Goal: Task Accomplishment & Management: Complete application form

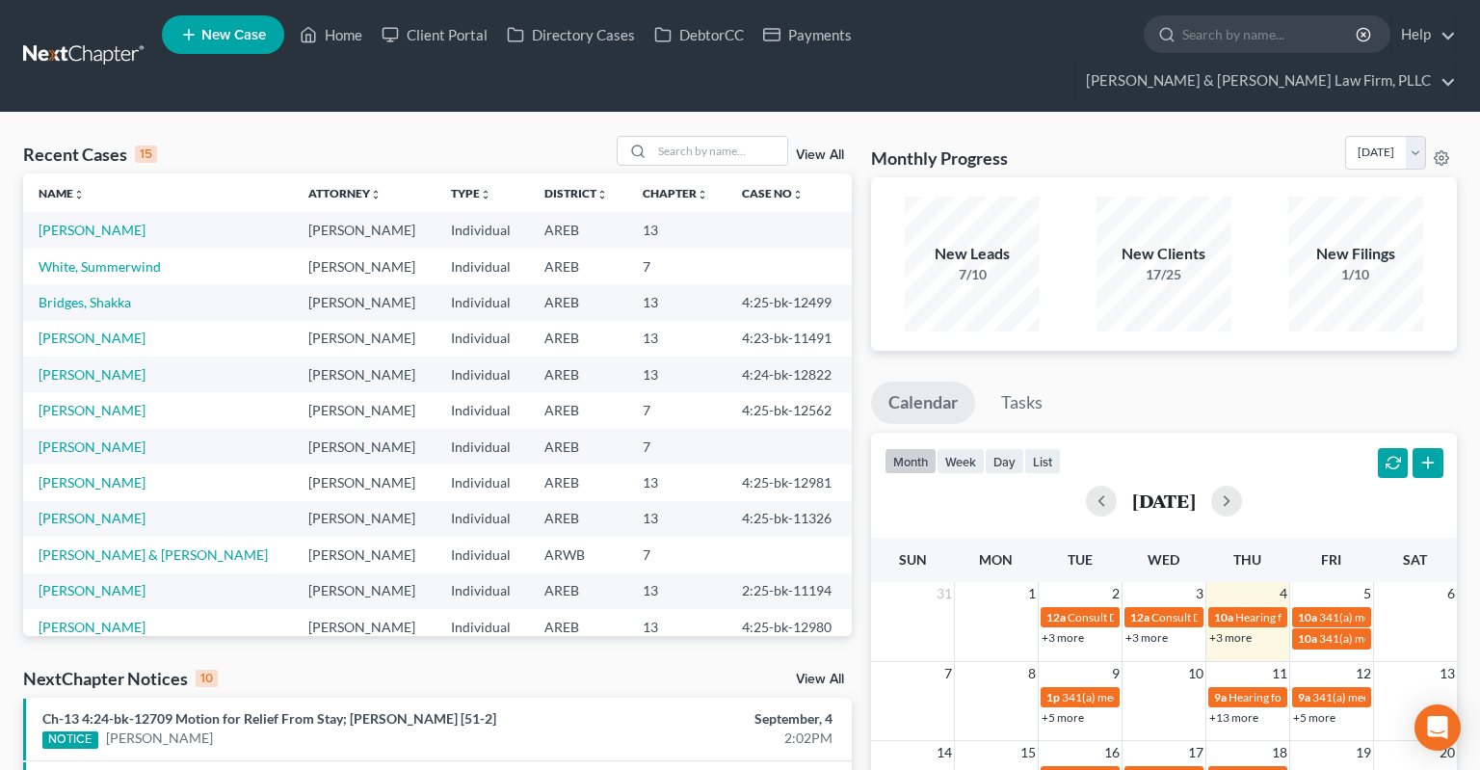
click at [241, 33] on span "New Case" at bounding box center [233, 35] width 65 height 14
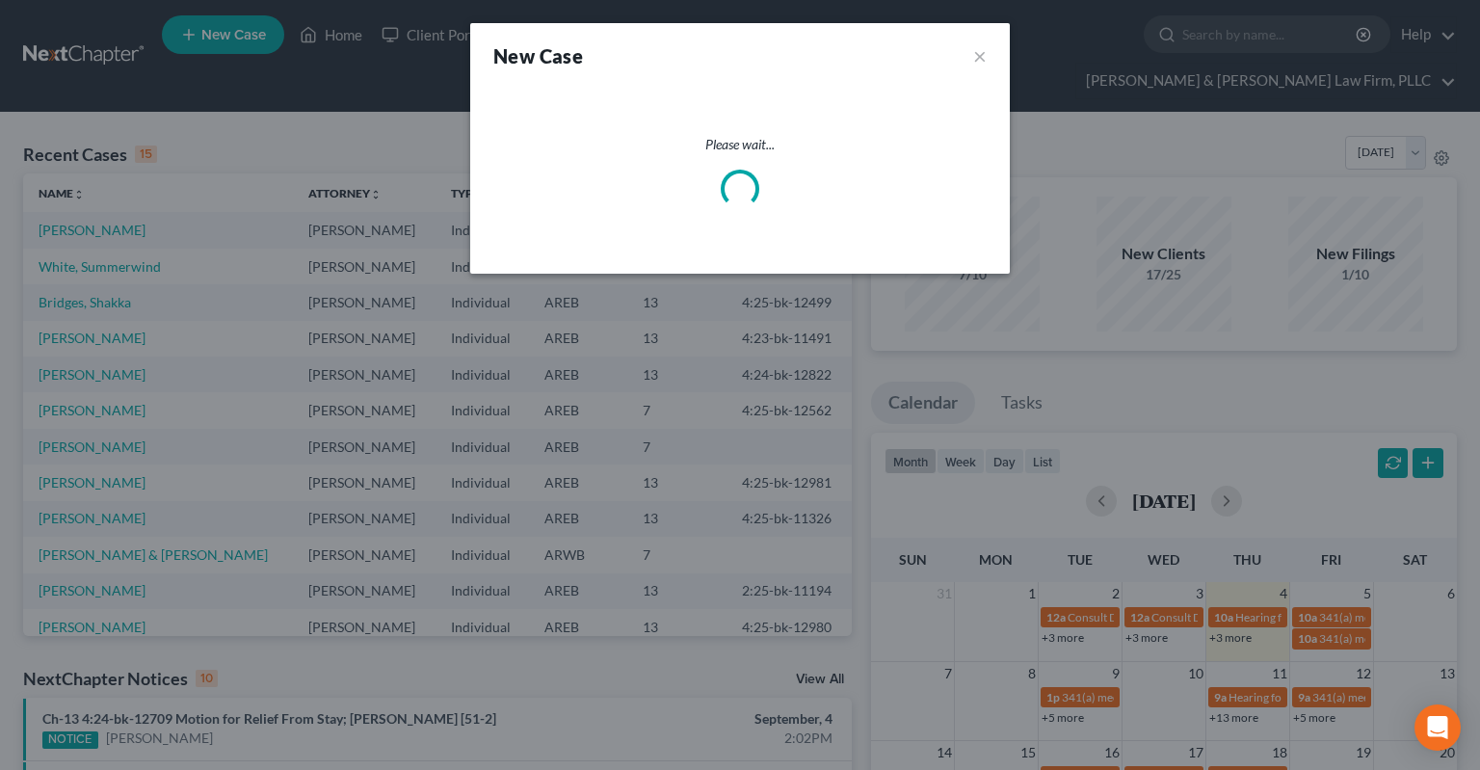
select select "5"
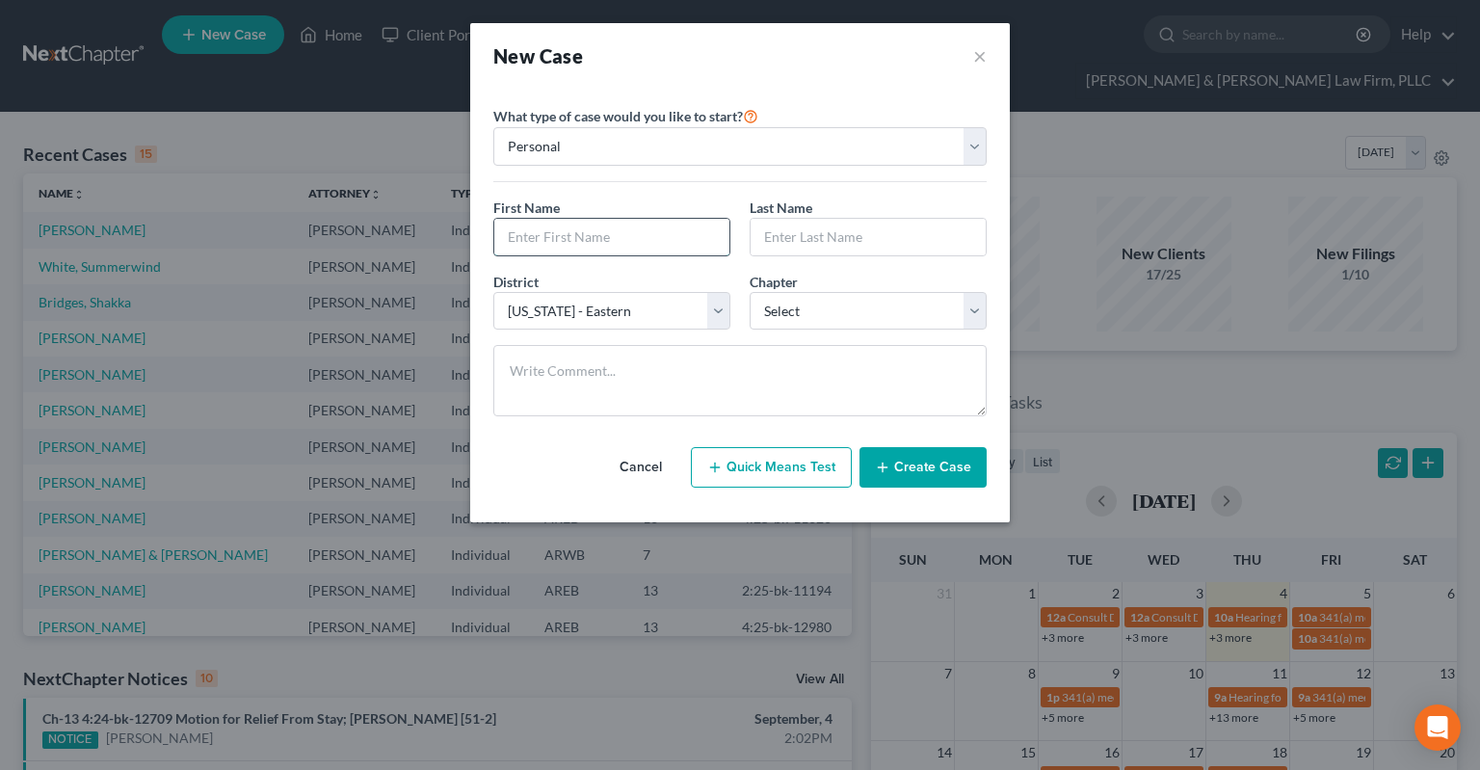
click at [631, 238] on input "text" at bounding box center [611, 237] width 235 height 37
type input "Chekuan"
type input "[PERSON_NAME]"
click at [750, 292] on select "Select 7 11 12 13" at bounding box center [868, 311] width 237 height 39
select select "0"
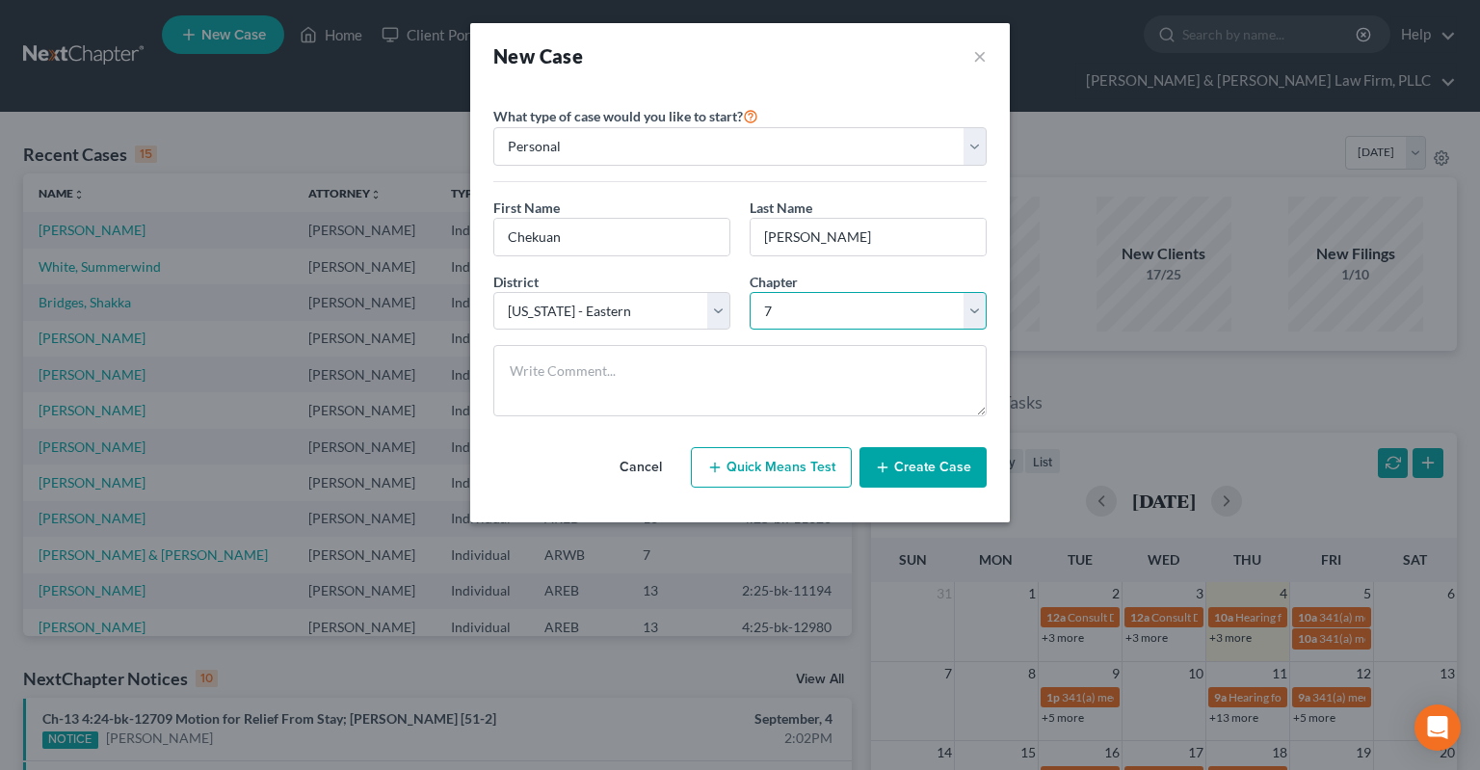
click option "7" at bounding box center [0, 0] width 0 height 0
click at [956, 469] on button "Create Case" at bounding box center [923, 467] width 127 height 40
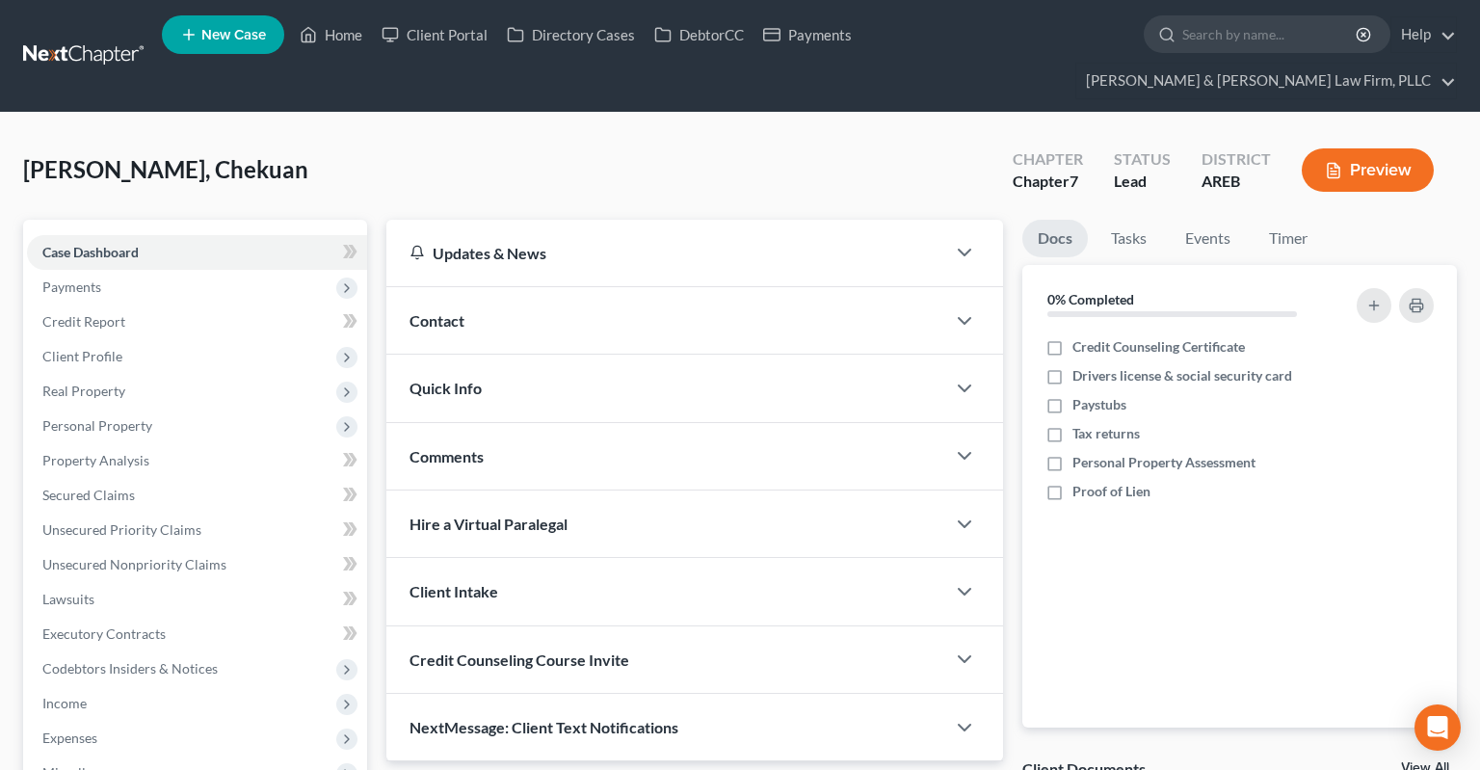
click at [451, 311] on span "Contact" at bounding box center [437, 320] width 55 height 18
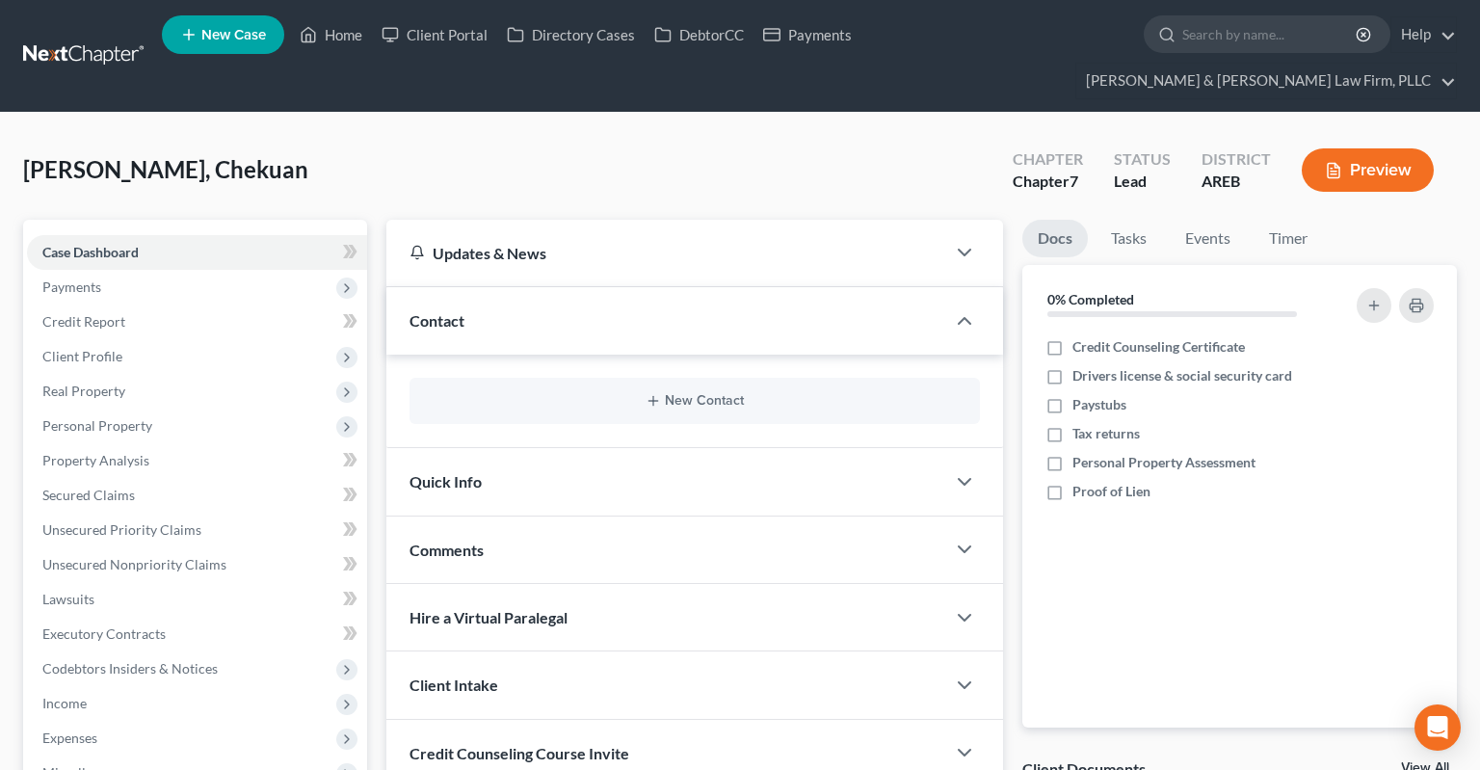
click at [685, 769] on html "Home New Case Client Portal Directory Cases DebtorCC Payments [PERSON_NAME] & […" at bounding box center [740, 564] width 1480 height 1128
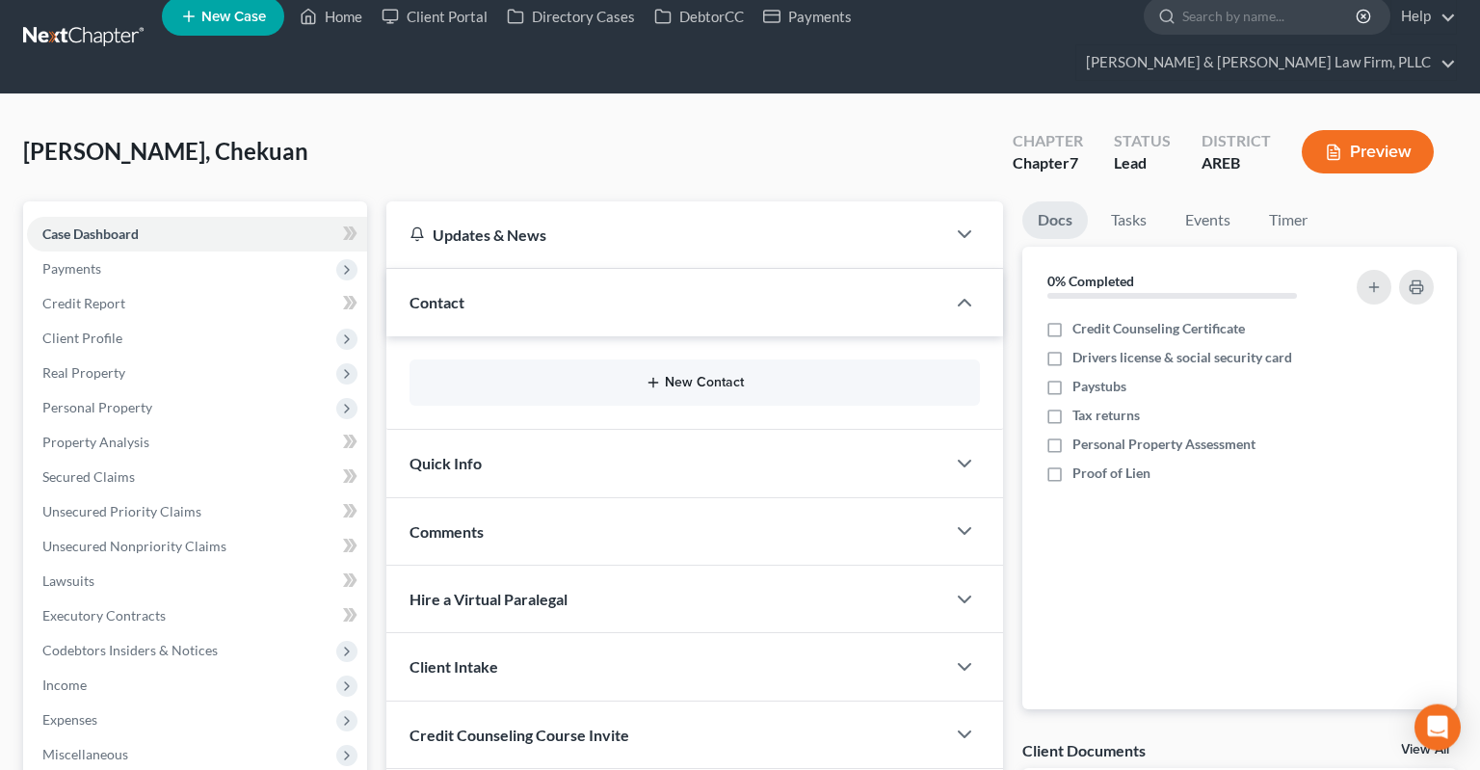
scroll to position [19, 0]
click at [682, 358] on div "New Contact" at bounding box center [695, 381] width 570 height 46
drag, startPoint x: 682, startPoint y: 341, endPoint x: 888, endPoint y: 270, distance: 218.2
click at [682, 374] on button "New Contact" at bounding box center [695, 381] width 540 height 15
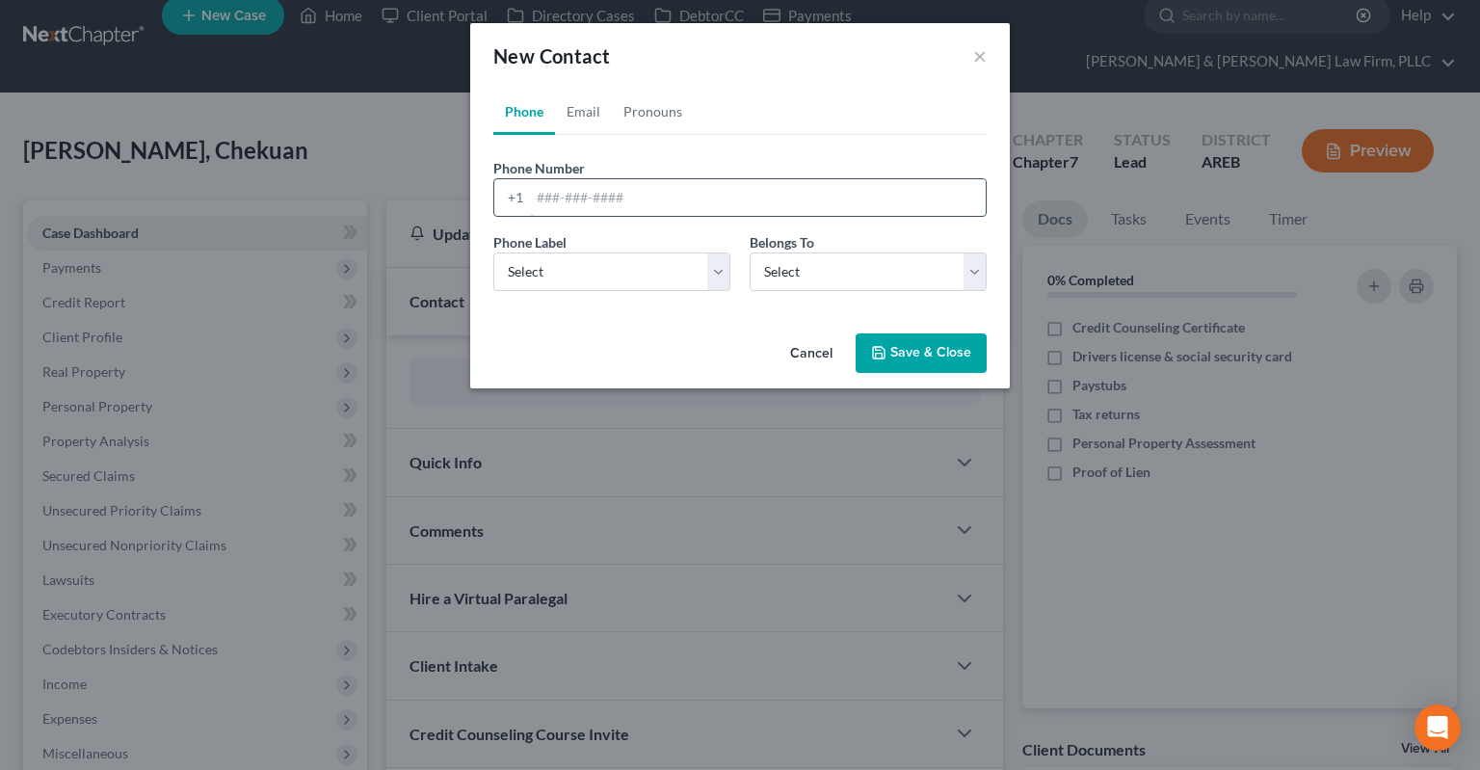
click at [603, 198] on input "tel" at bounding box center [758, 197] width 456 height 37
paste input "[PHONE_NUMBER]"
type input "[PHONE_NUMBER]"
click at [493, 252] on select "Select Mobile Home Work Other" at bounding box center [611, 271] width 237 height 39
select select "0"
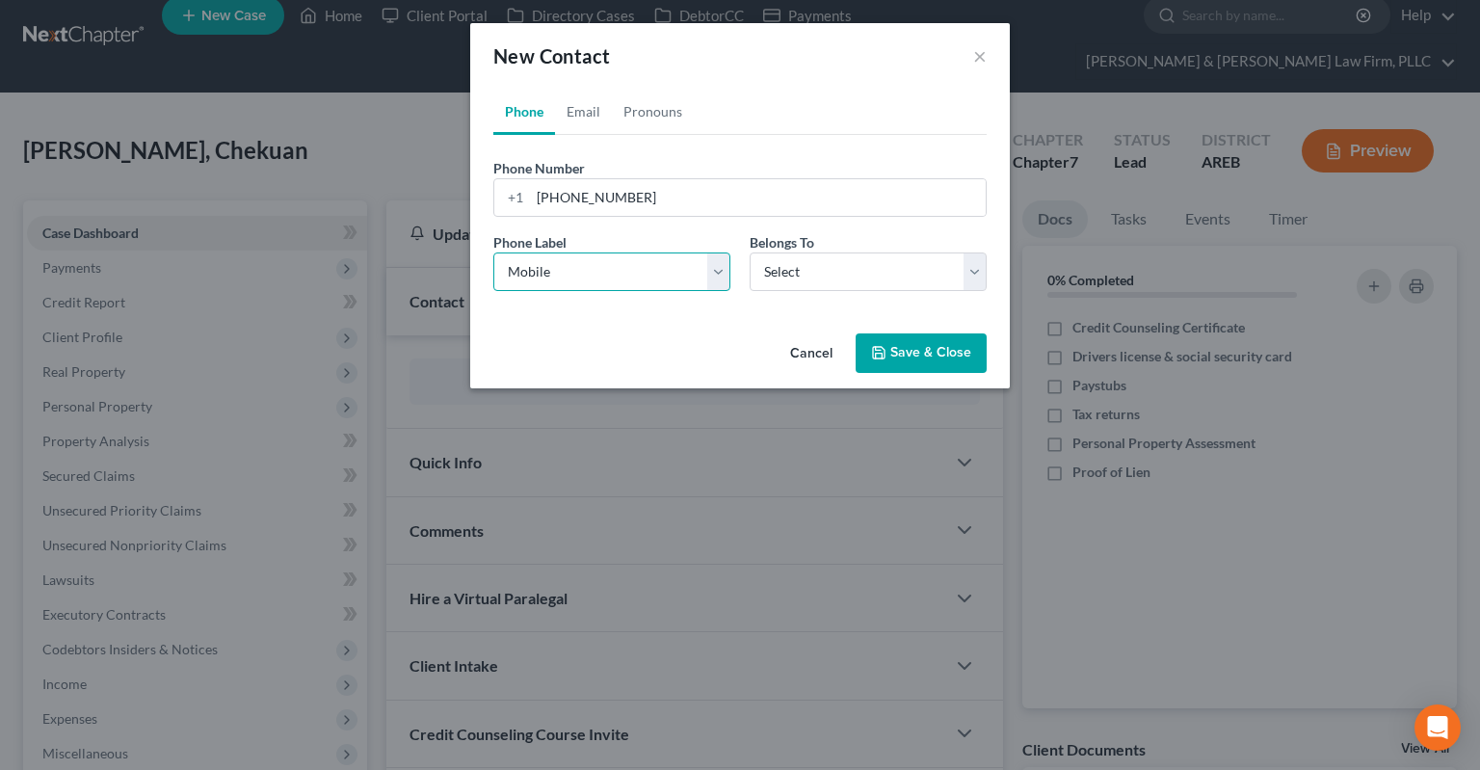
click option "Mobile" at bounding box center [0, 0] width 0 height 0
click at [750, 252] on select "Select Client Other" at bounding box center [868, 271] width 237 height 39
select select "0"
click option "Client" at bounding box center [0, 0] width 0 height 0
click at [637, 118] on link "Pronouns" at bounding box center [653, 112] width 82 height 46
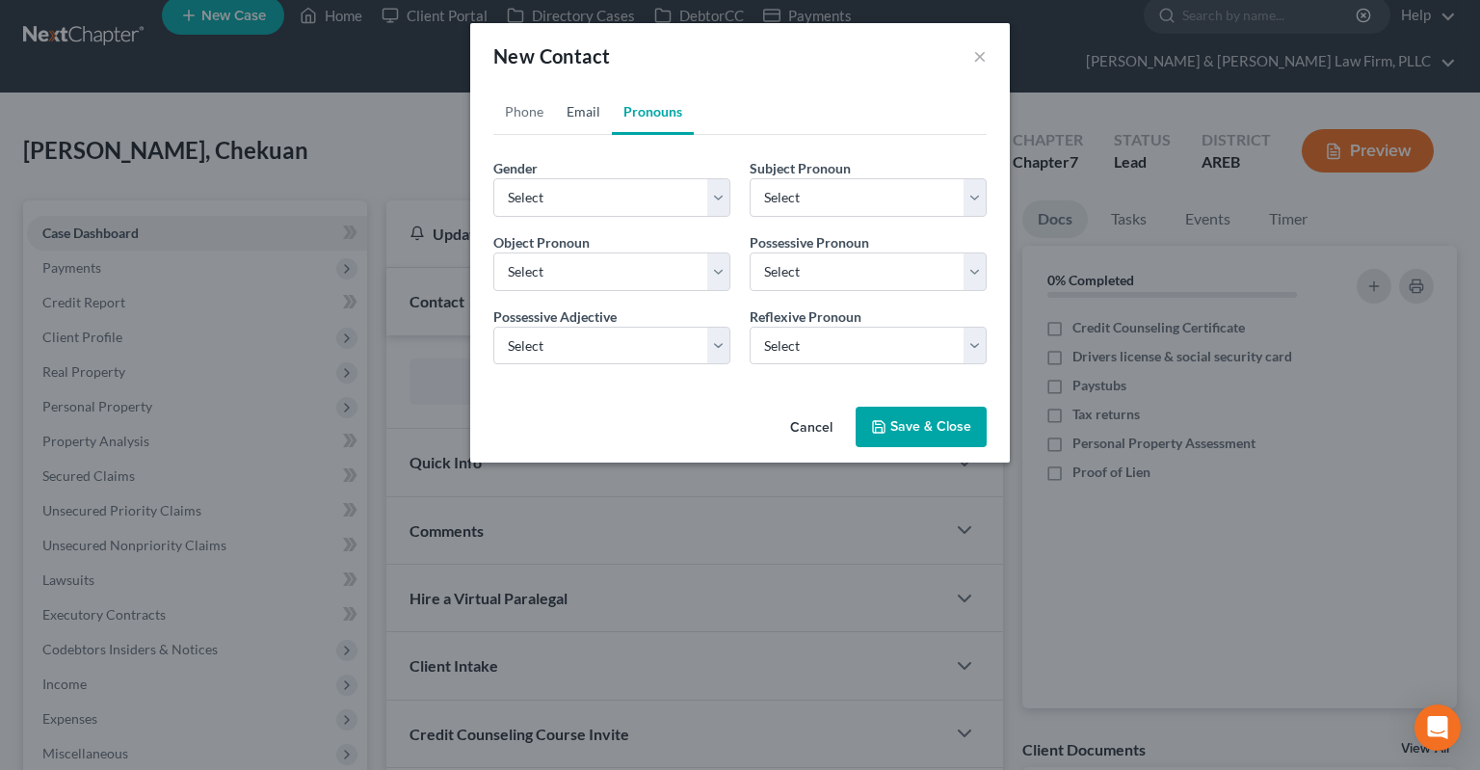
click at [588, 114] on link "Email" at bounding box center [583, 112] width 57 height 46
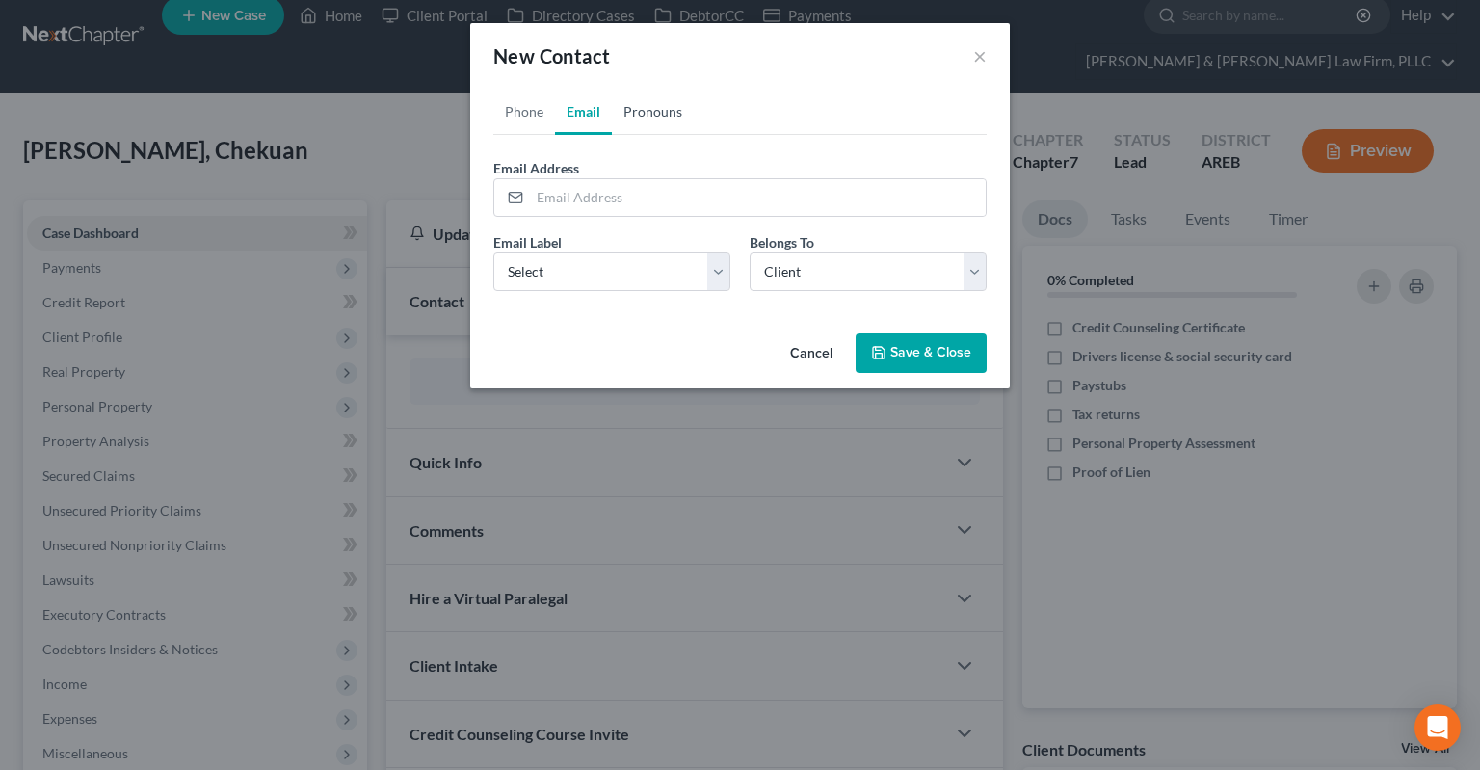
click at [640, 125] on link "Pronouns" at bounding box center [653, 112] width 82 height 46
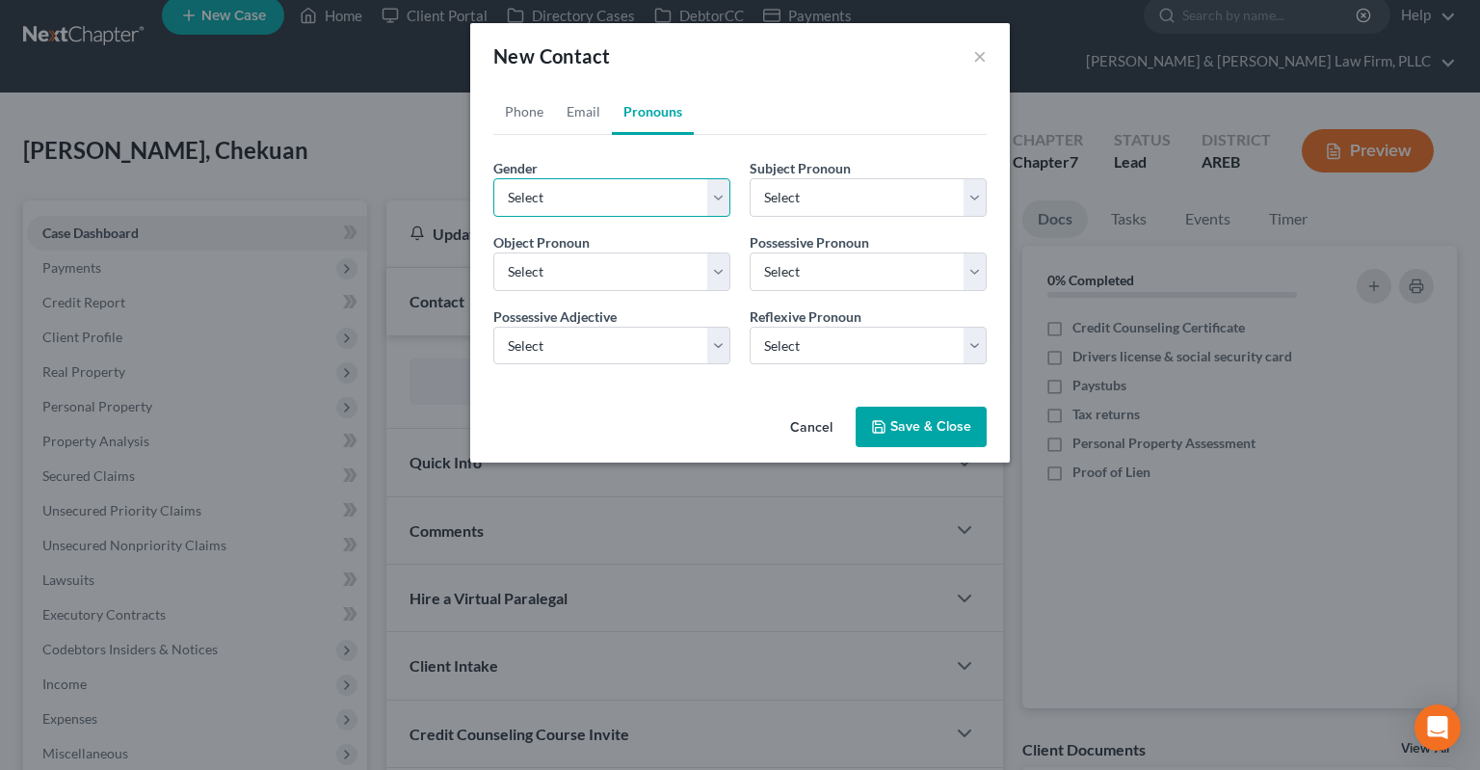
click at [493, 178] on select "Select [DEMOGRAPHIC_DATA] [DEMOGRAPHIC_DATA] [DEMOGRAPHIC_DATA] More Than One P…" at bounding box center [611, 197] width 237 height 39
select select "0"
click option "[DEMOGRAPHIC_DATA]" at bounding box center [0, 0] width 0 height 0
select select "0"
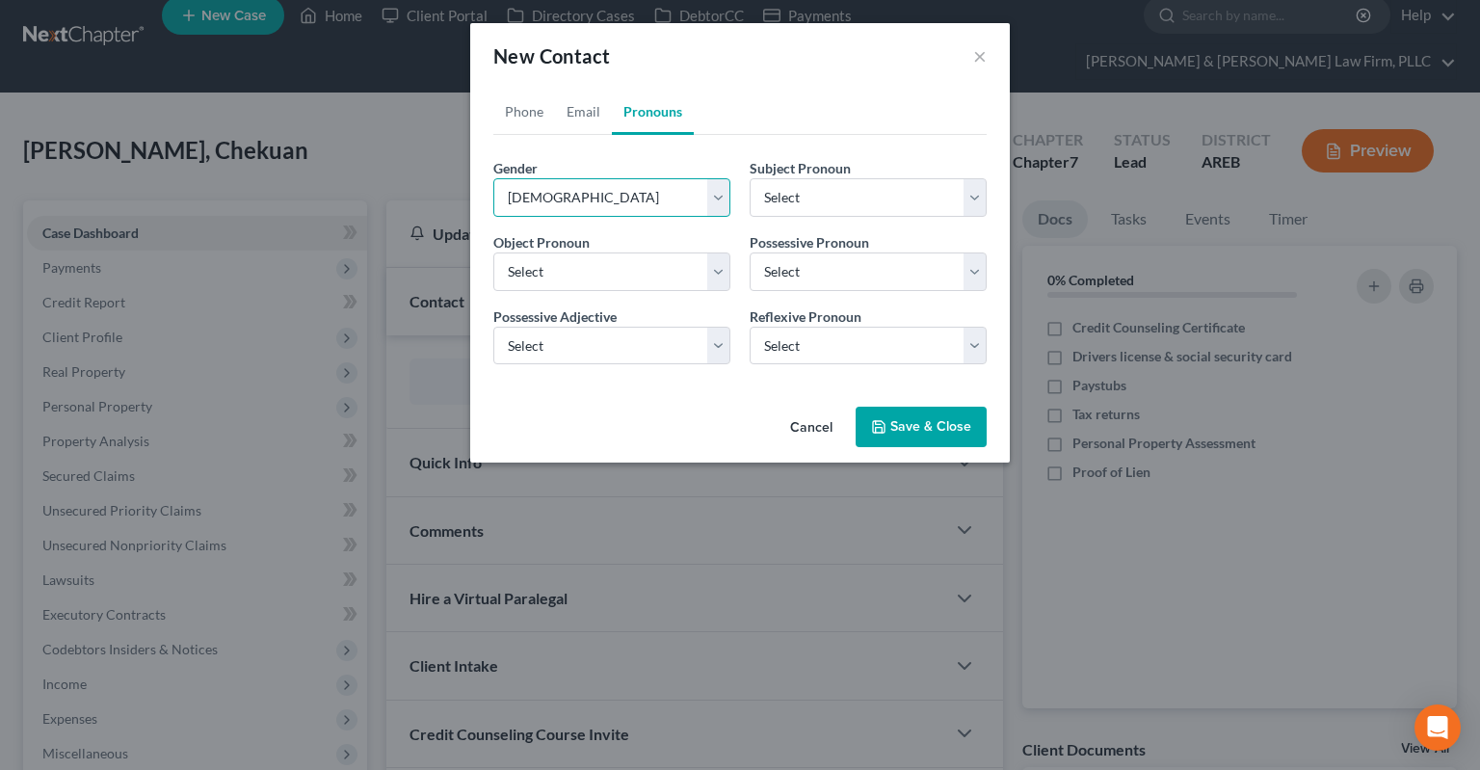
select select "0"
click at [501, 111] on link "Phone" at bounding box center [524, 112] width 62 height 46
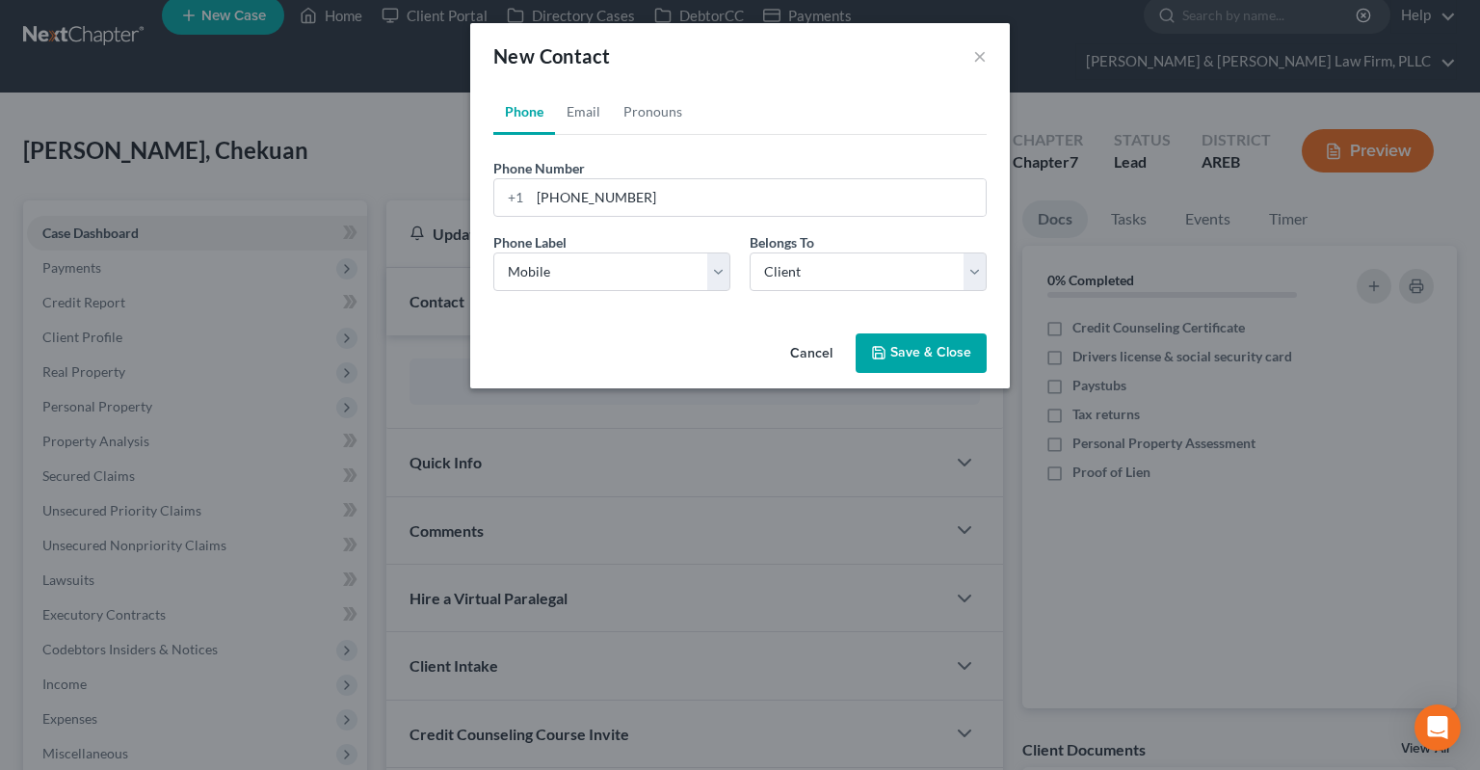
click at [897, 360] on button "Save & Close" at bounding box center [921, 353] width 131 height 40
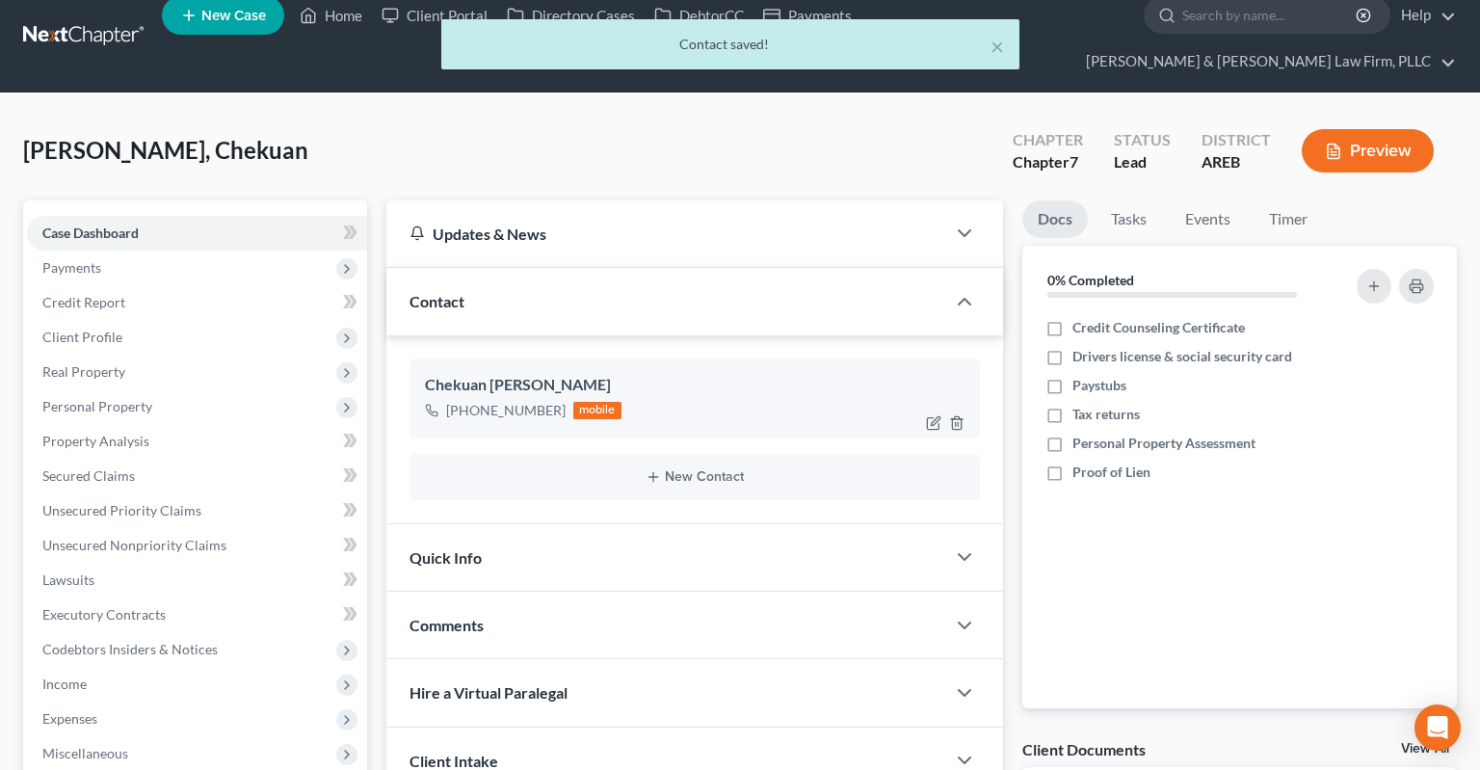
click at [668, 524] on div "Quick Info" at bounding box center [665, 557] width 559 height 66
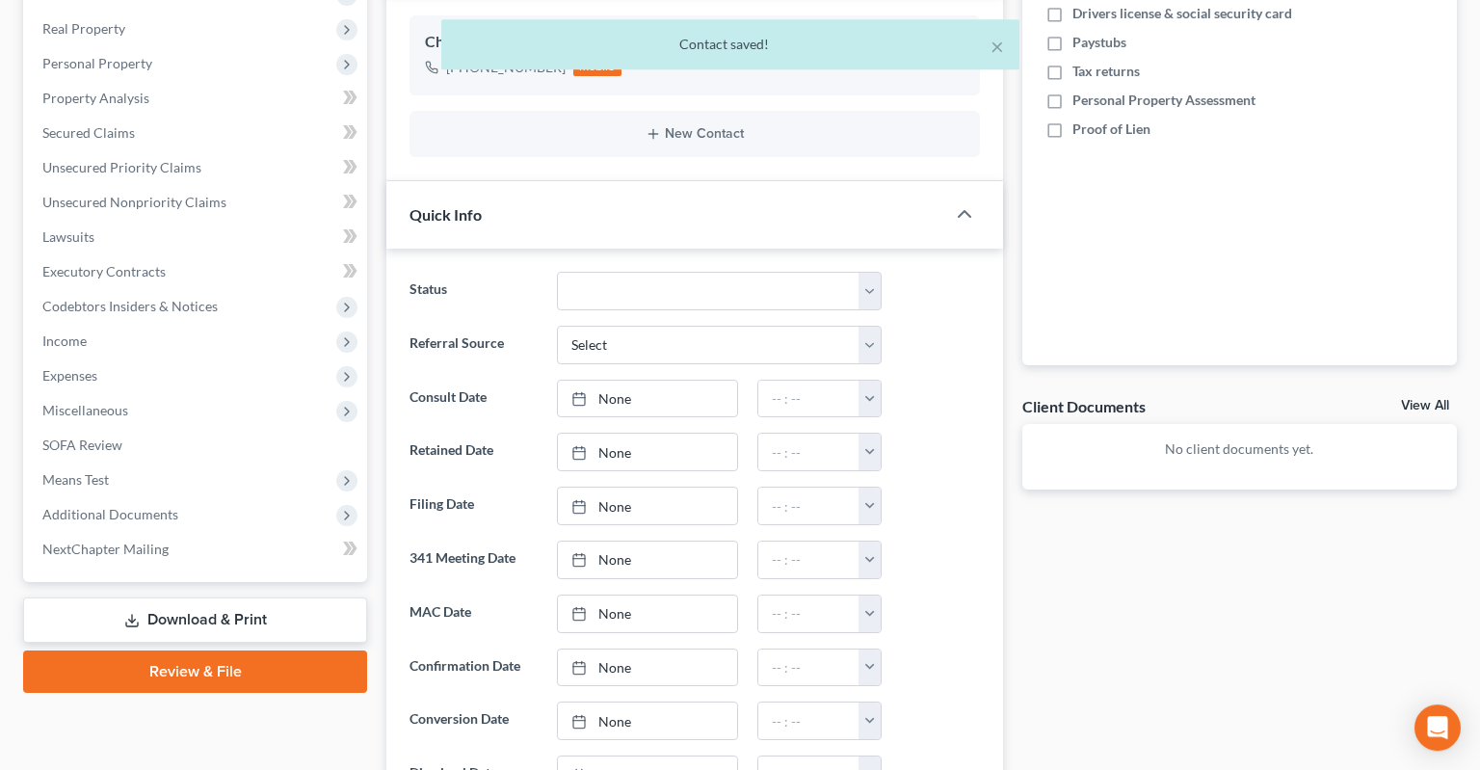
scroll to position [426, 0]
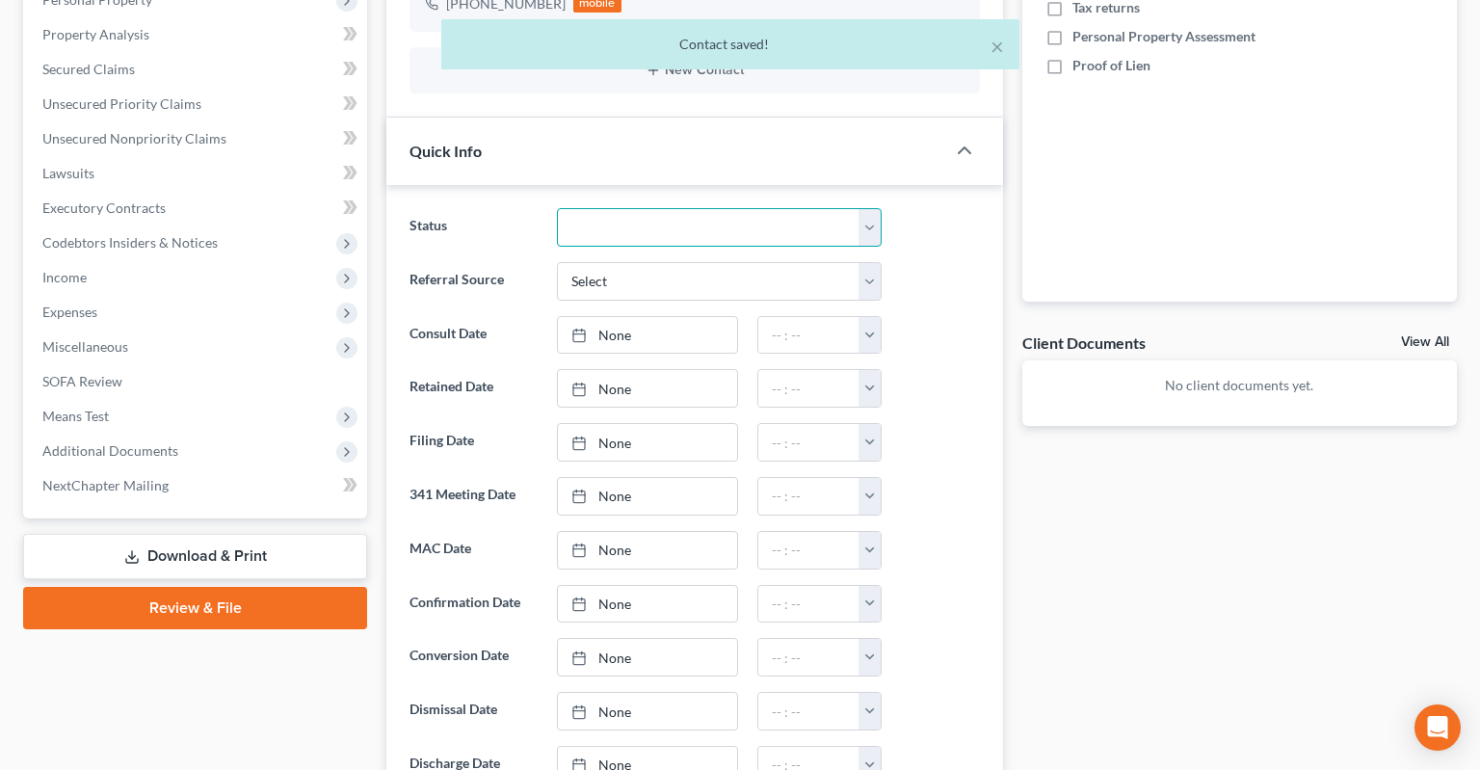
click at [557, 208] on select "Awaiting 341 Chapter 7 - Attended Meeting Confirmed Discharged Dismissed New Co…" at bounding box center [719, 227] width 325 height 39
select select "5"
click option "New Consult" at bounding box center [0, 0] width 0 height 0
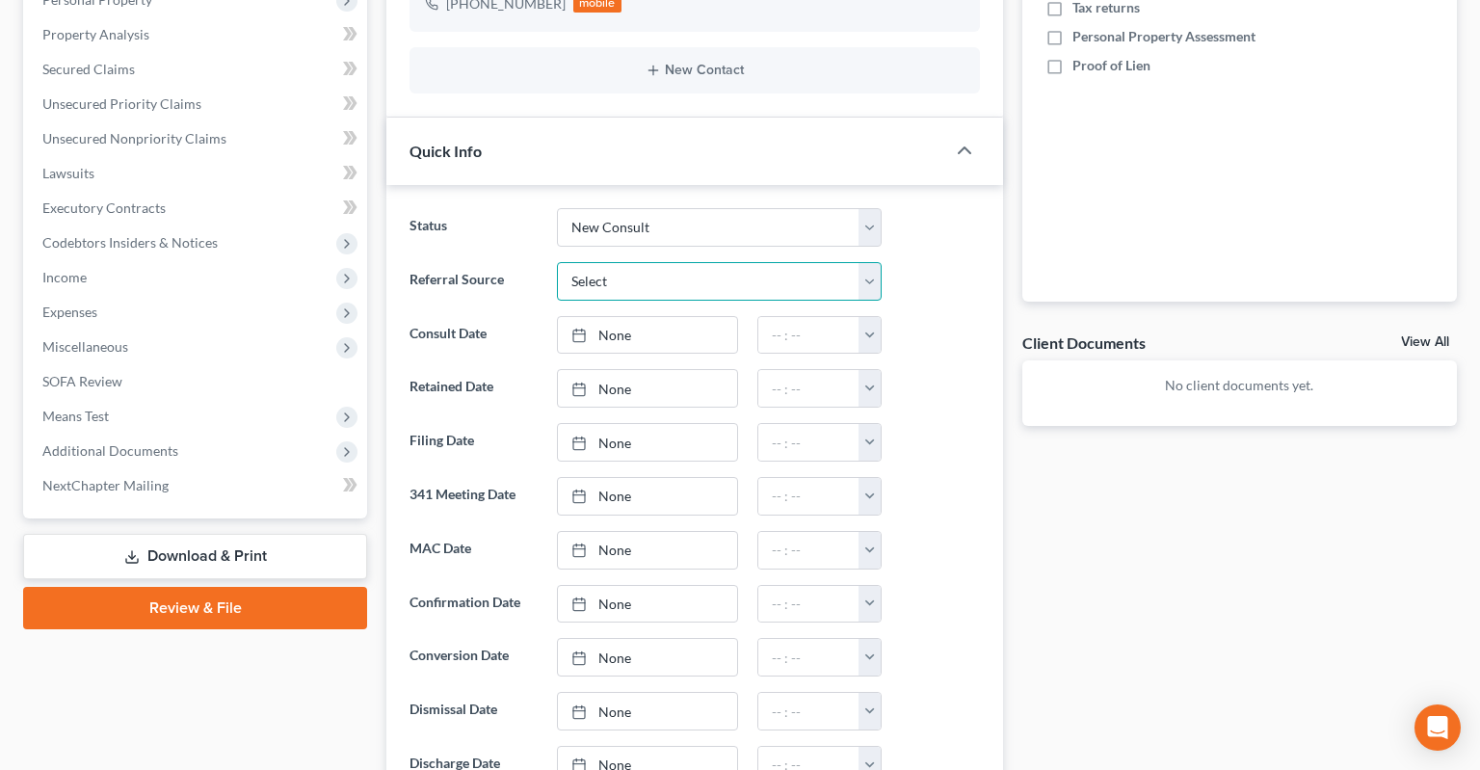
click at [557, 262] on select "Select Word Of Mouth Previous Clients Direct Mail Website Google Search Modern …" at bounding box center [719, 281] width 325 height 39
select select "2"
click option "Direct Mail" at bounding box center [0, 0] width 0 height 0
click at [673, 317] on link "None" at bounding box center [647, 335] width 179 height 37
type input "[DATE]"
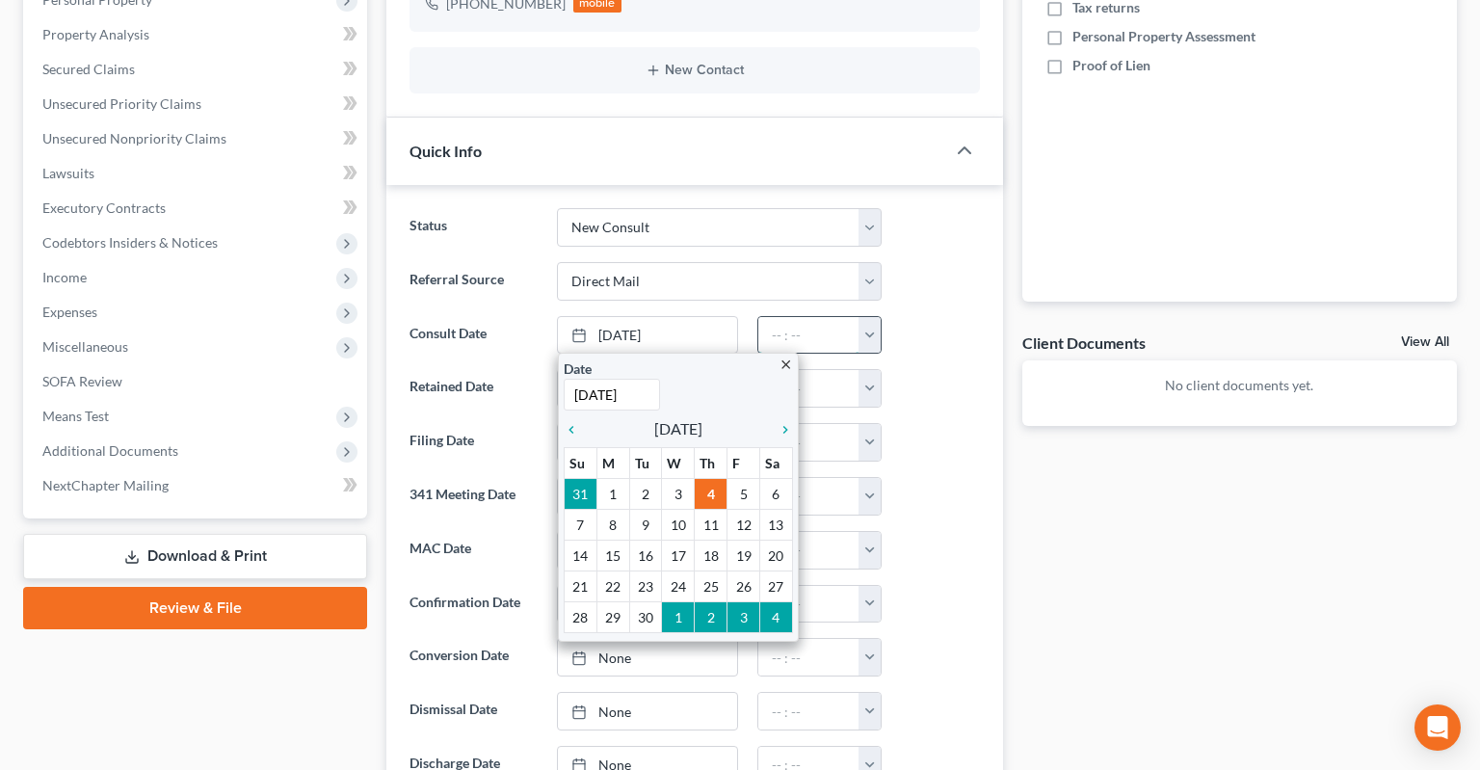
drag, startPoint x: 796, startPoint y: 303, endPoint x: 847, endPoint y: 302, distance: 51.1
click at [798, 317] on input "text" at bounding box center [808, 335] width 101 height 37
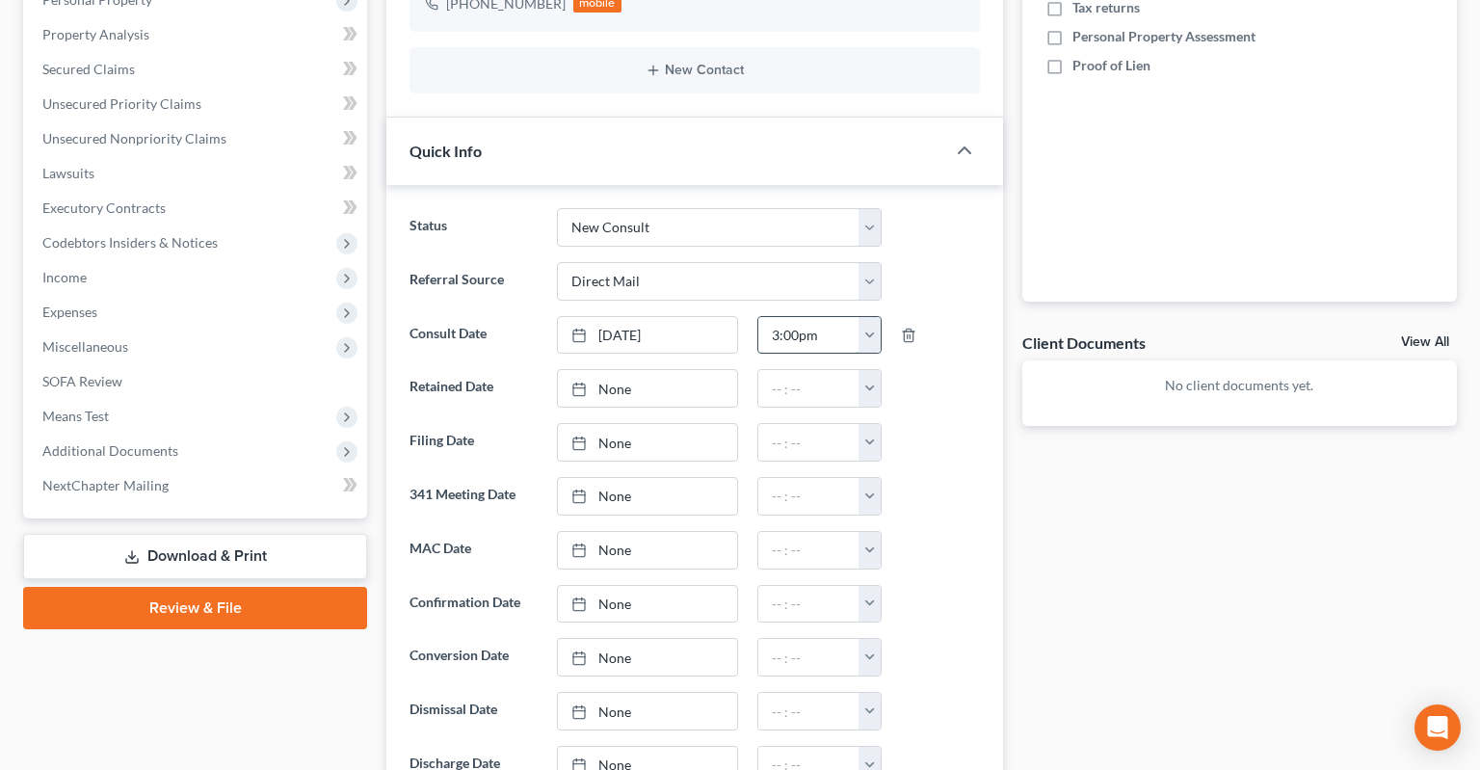
type input "3:00pm"
click at [945, 423] on div at bounding box center [940, 442] width 98 height 39
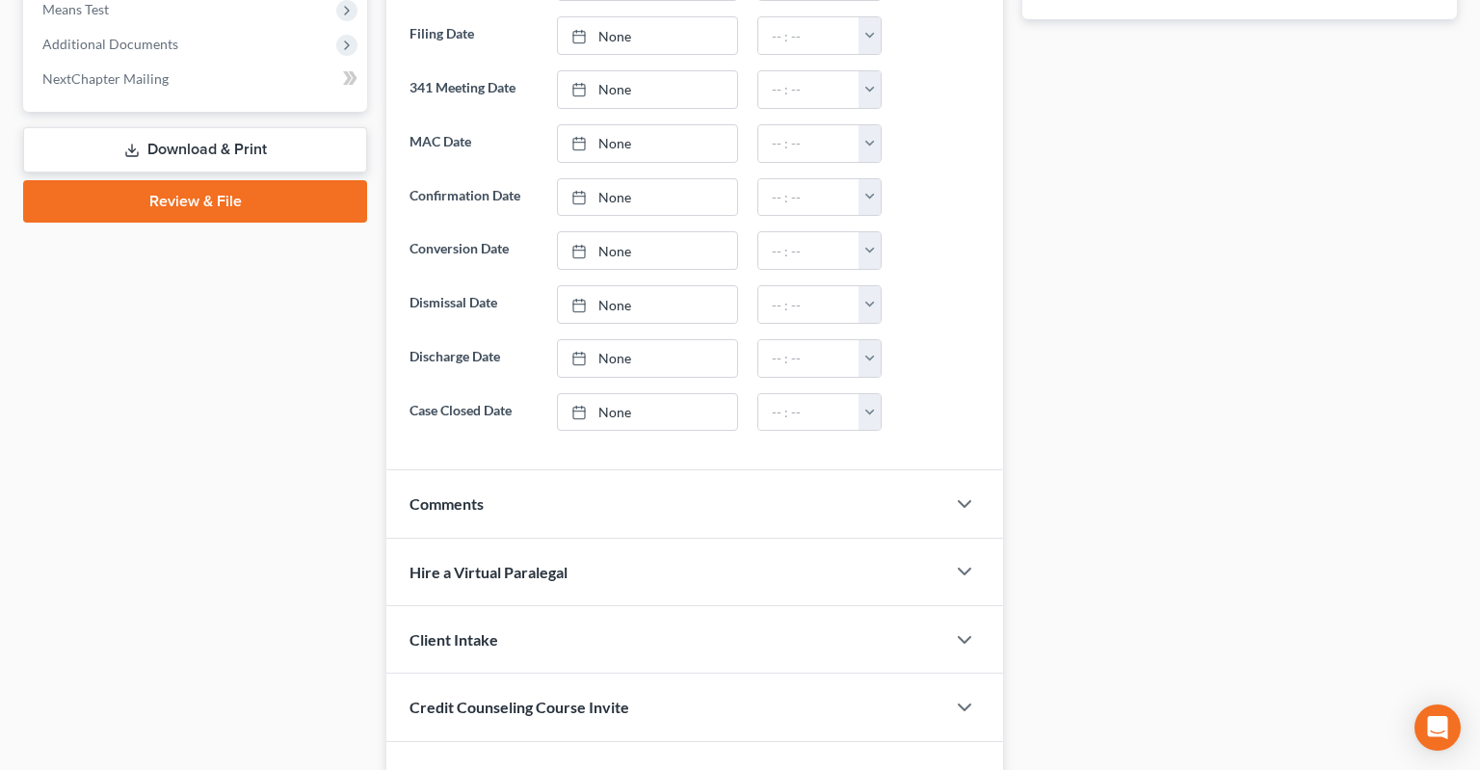
scroll to position [903, 0]
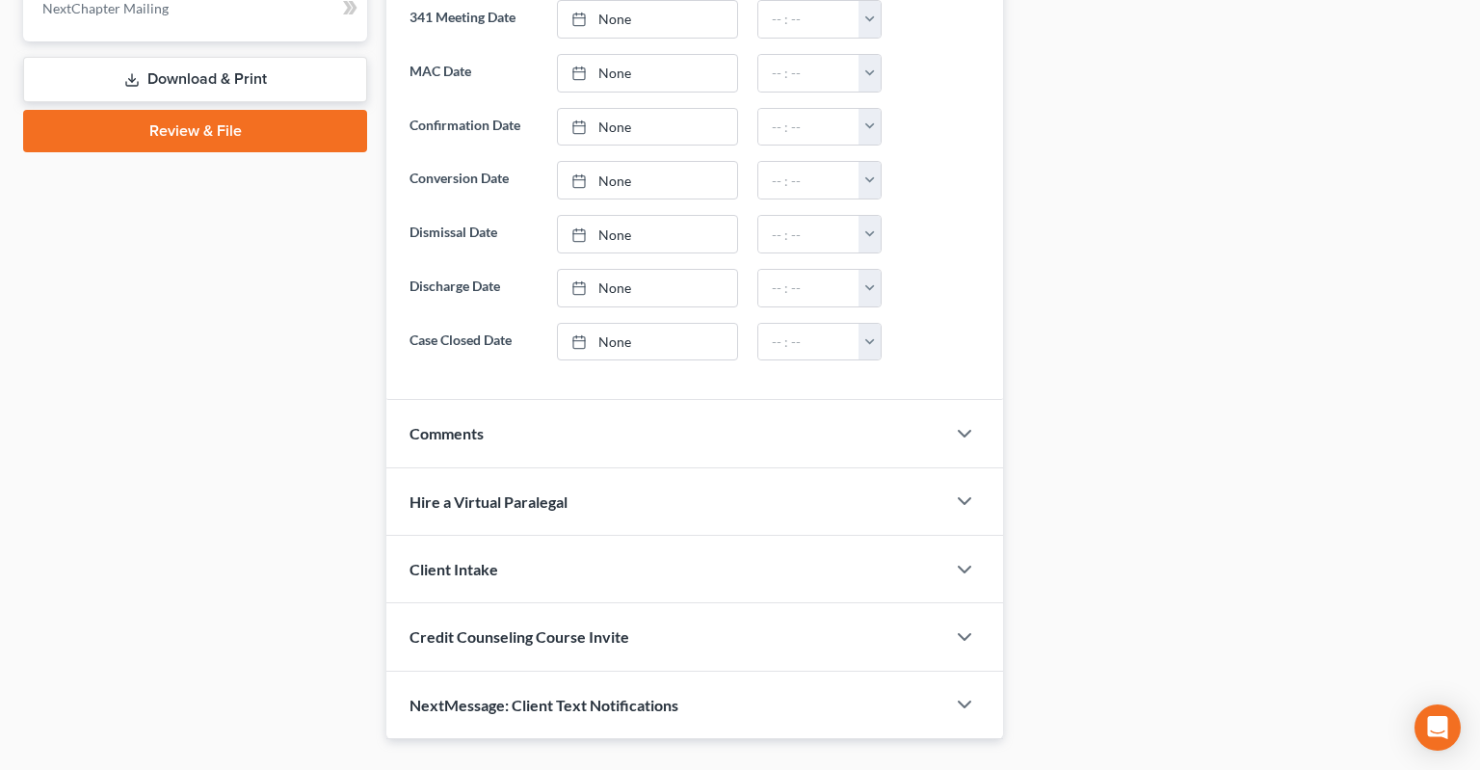
click at [719, 400] on div "Comments" at bounding box center [665, 433] width 559 height 66
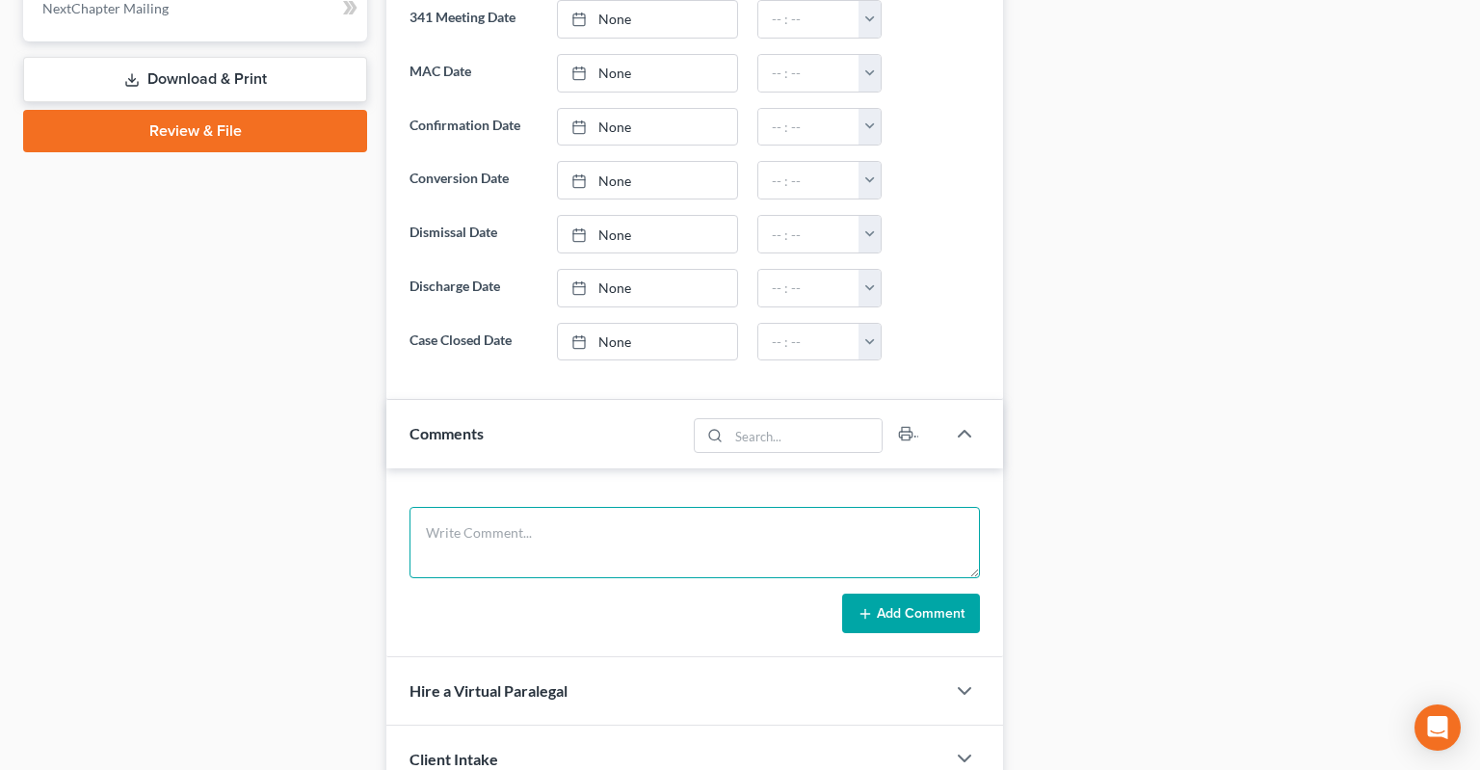
drag, startPoint x: 590, startPoint y: 493, endPoint x: 799, endPoint y: 463, distance: 211.4
click at [590, 507] on textarea at bounding box center [695, 542] width 570 height 71
click at [777, 511] on textarea "Did not do full consultation. He is going to try to set up a voluntary garnishm…" at bounding box center [695, 542] width 570 height 71
drag, startPoint x: 599, startPoint y: 518, endPoint x: 610, endPoint y: 512, distance: 12.6
click at [602, 516] on textarea "Did not do full consultation. He is going to try to set up a voluntary garnishm…" at bounding box center [695, 542] width 570 height 71
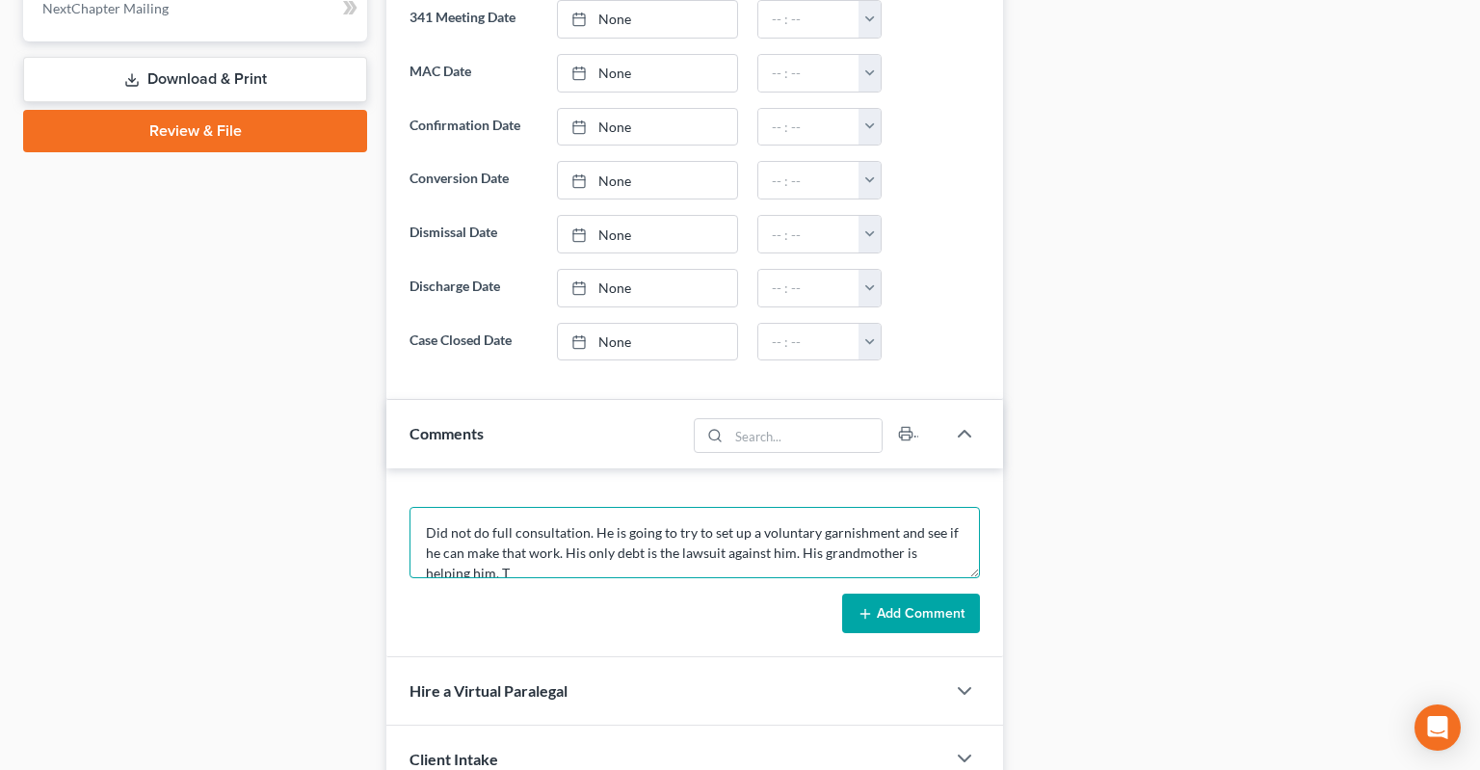
scroll to position [4, 0]
type textarea "Did not do full consultation. He is going to try to set up a voluntary garnishm…"
click at [865, 594] on button "Add Comment" at bounding box center [911, 614] width 138 height 40
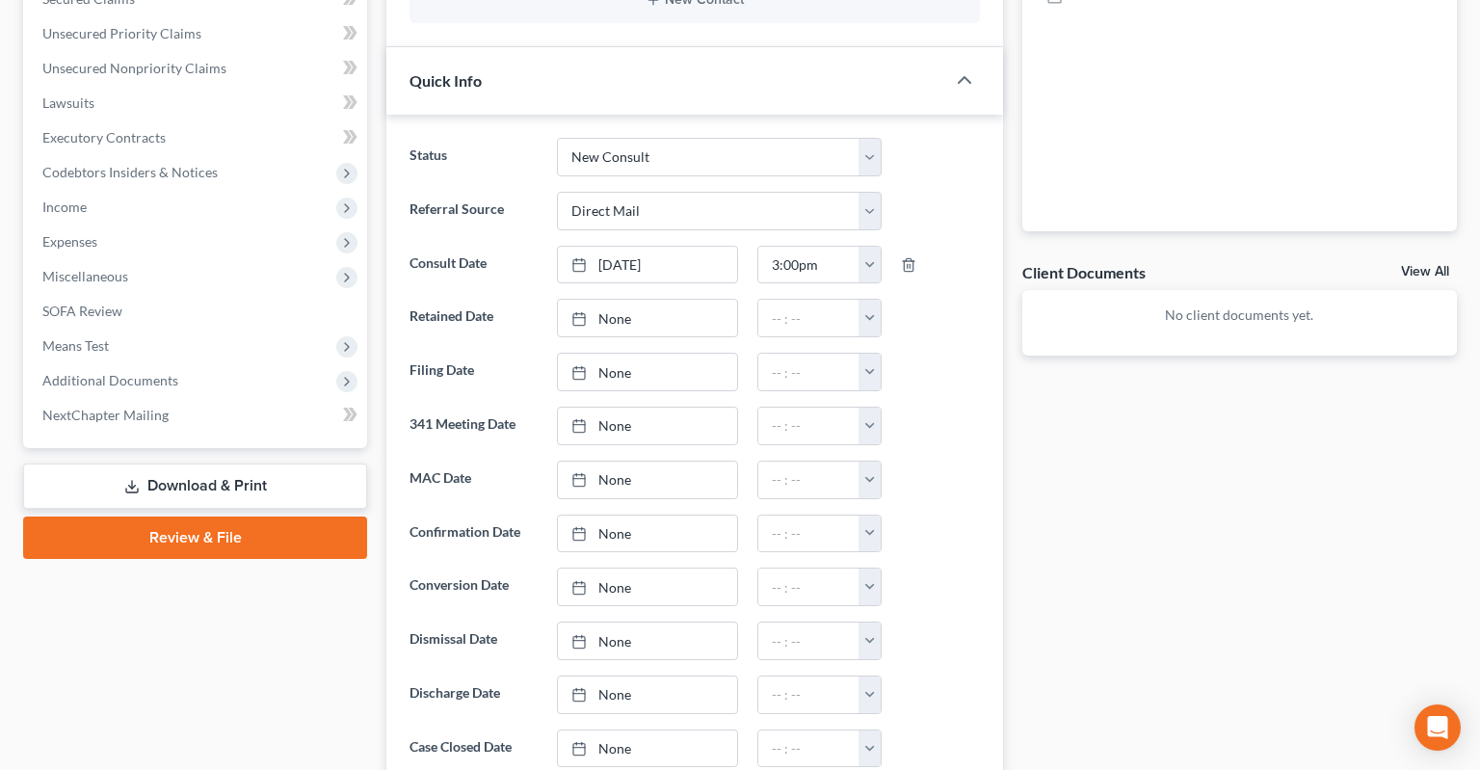
scroll to position [0, 0]
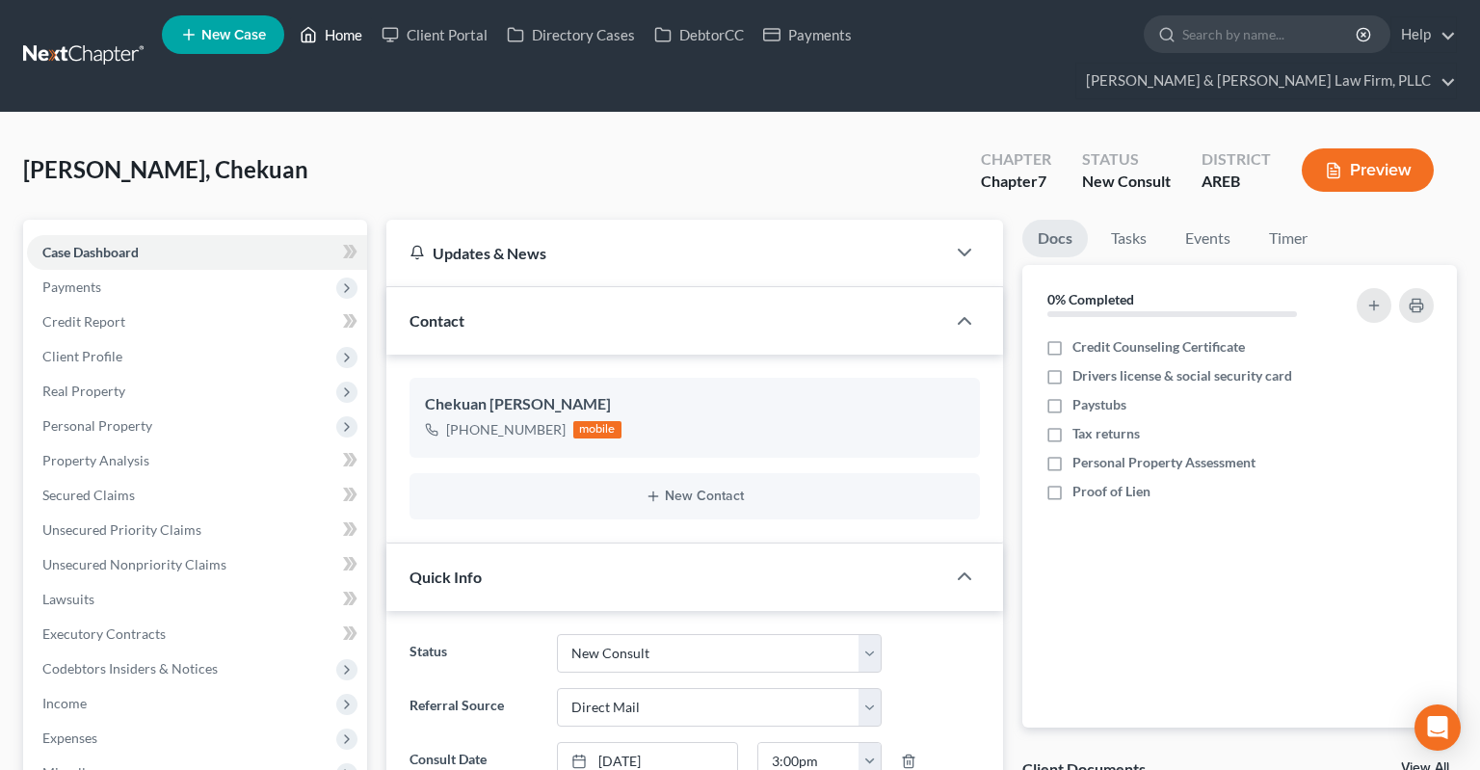
click at [323, 37] on link "Home" at bounding box center [331, 34] width 82 height 35
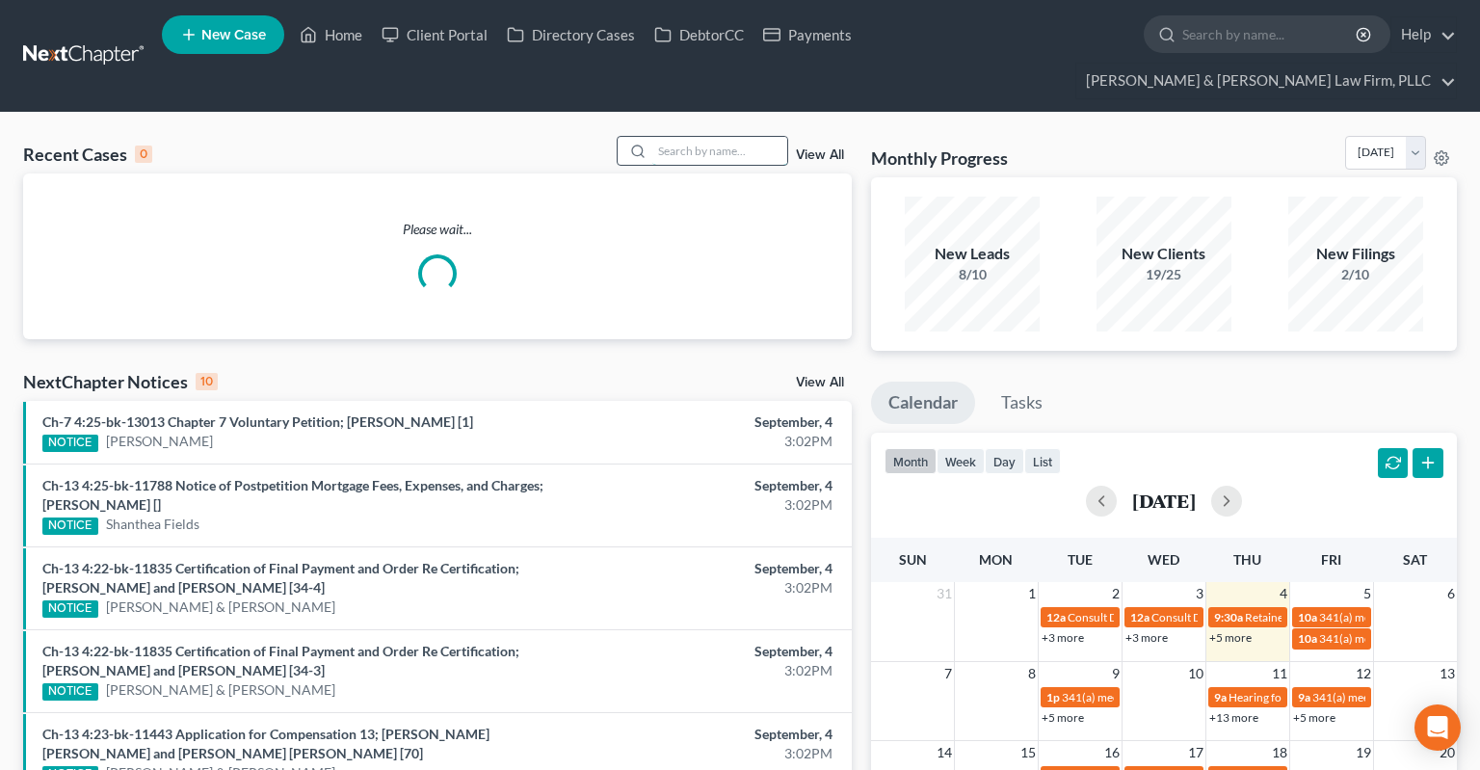
click at [731, 137] on input "search" at bounding box center [719, 151] width 135 height 28
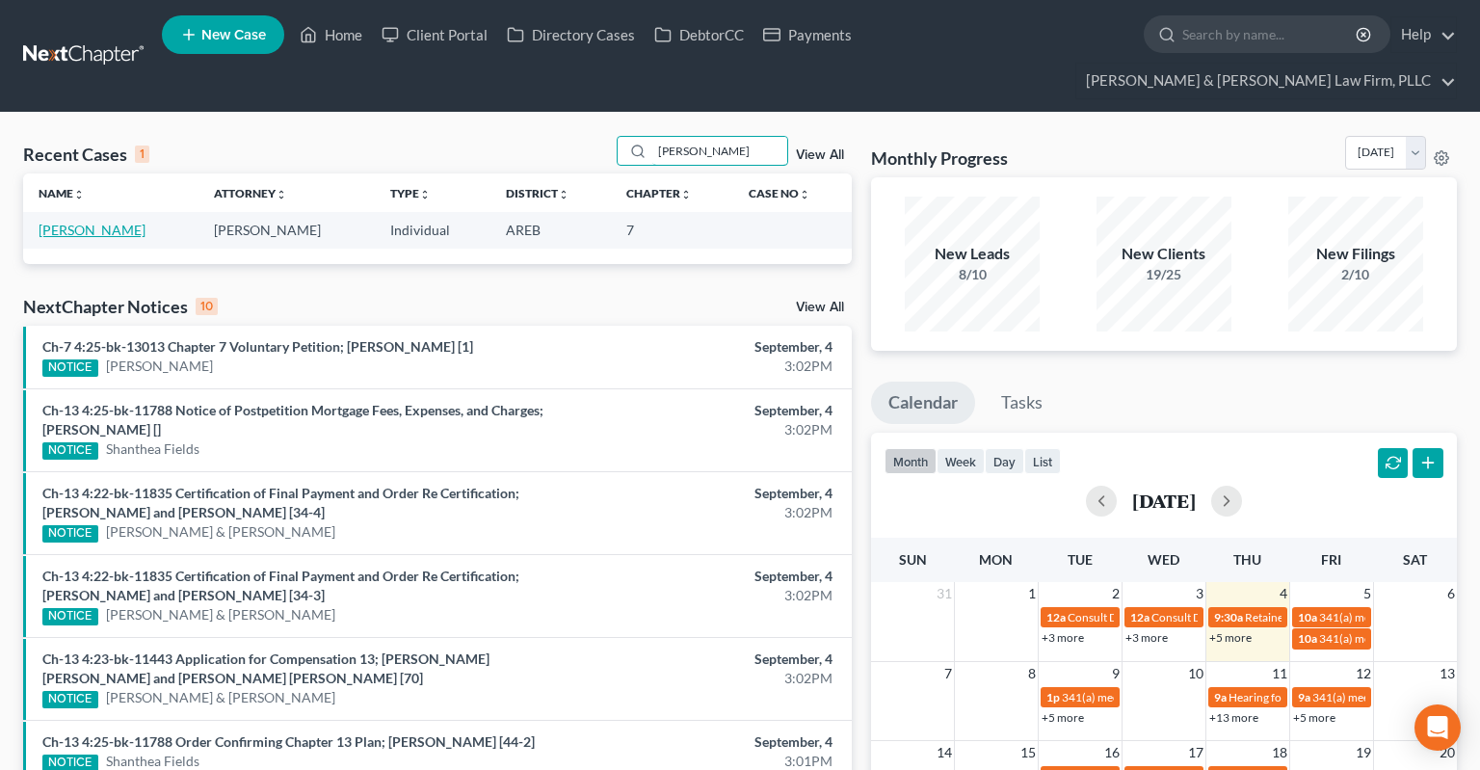
type input "[PERSON_NAME]"
click at [133, 222] on link "[PERSON_NAME]" at bounding box center [92, 230] width 107 height 16
select select "2"
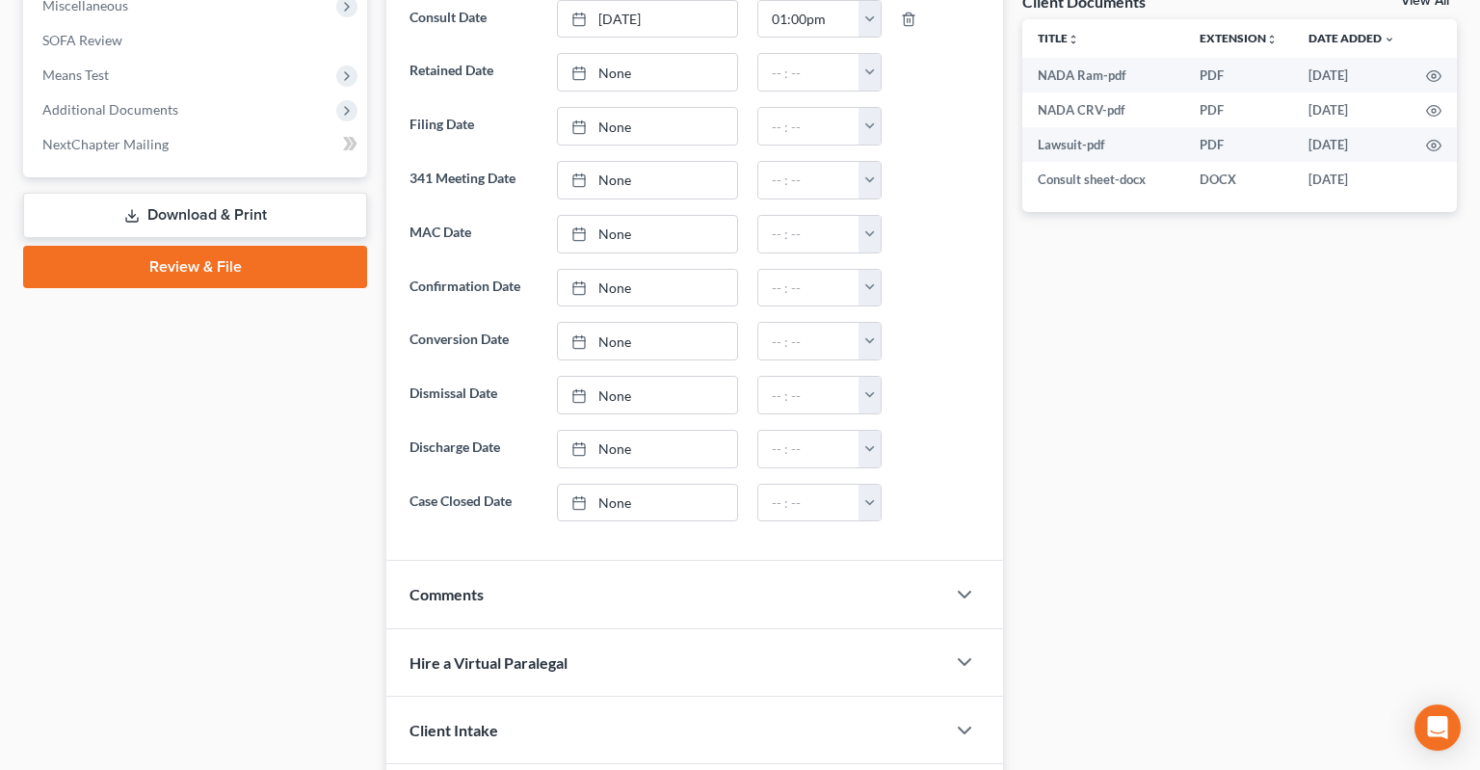
scroll to position [216, 0]
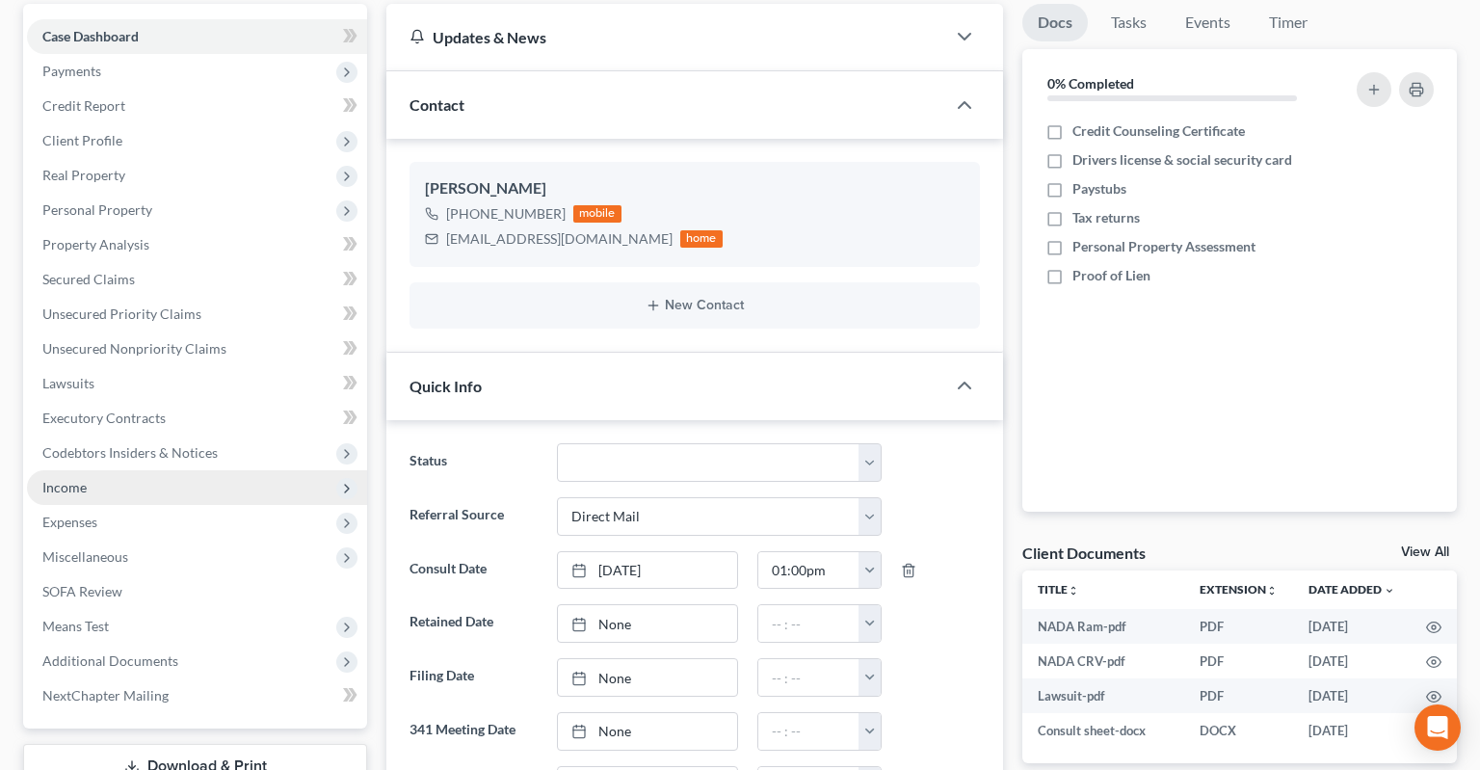
click at [149, 470] on span "Income" at bounding box center [197, 487] width 340 height 35
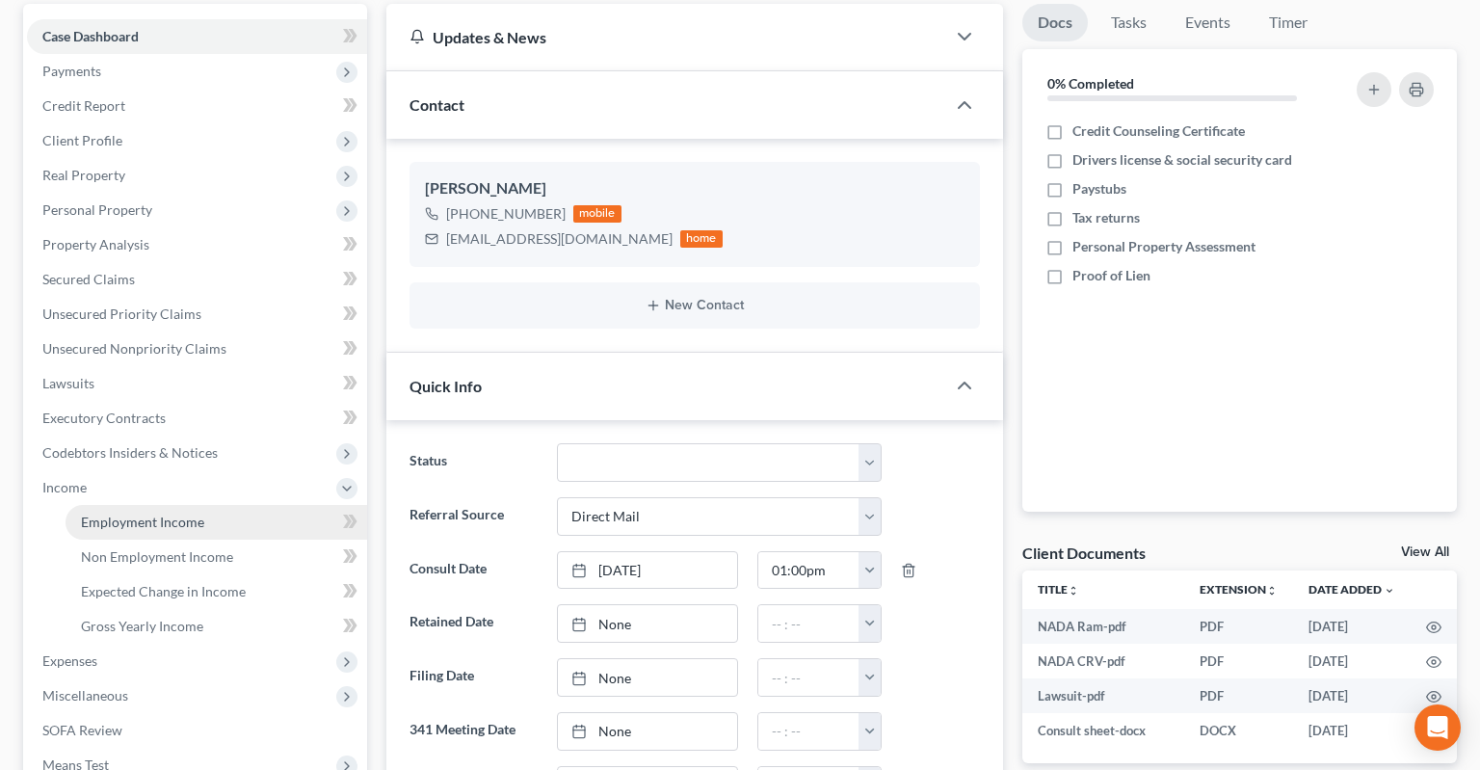
click at [198, 505] on link "Employment Income" at bounding box center [217, 522] width 302 height 35
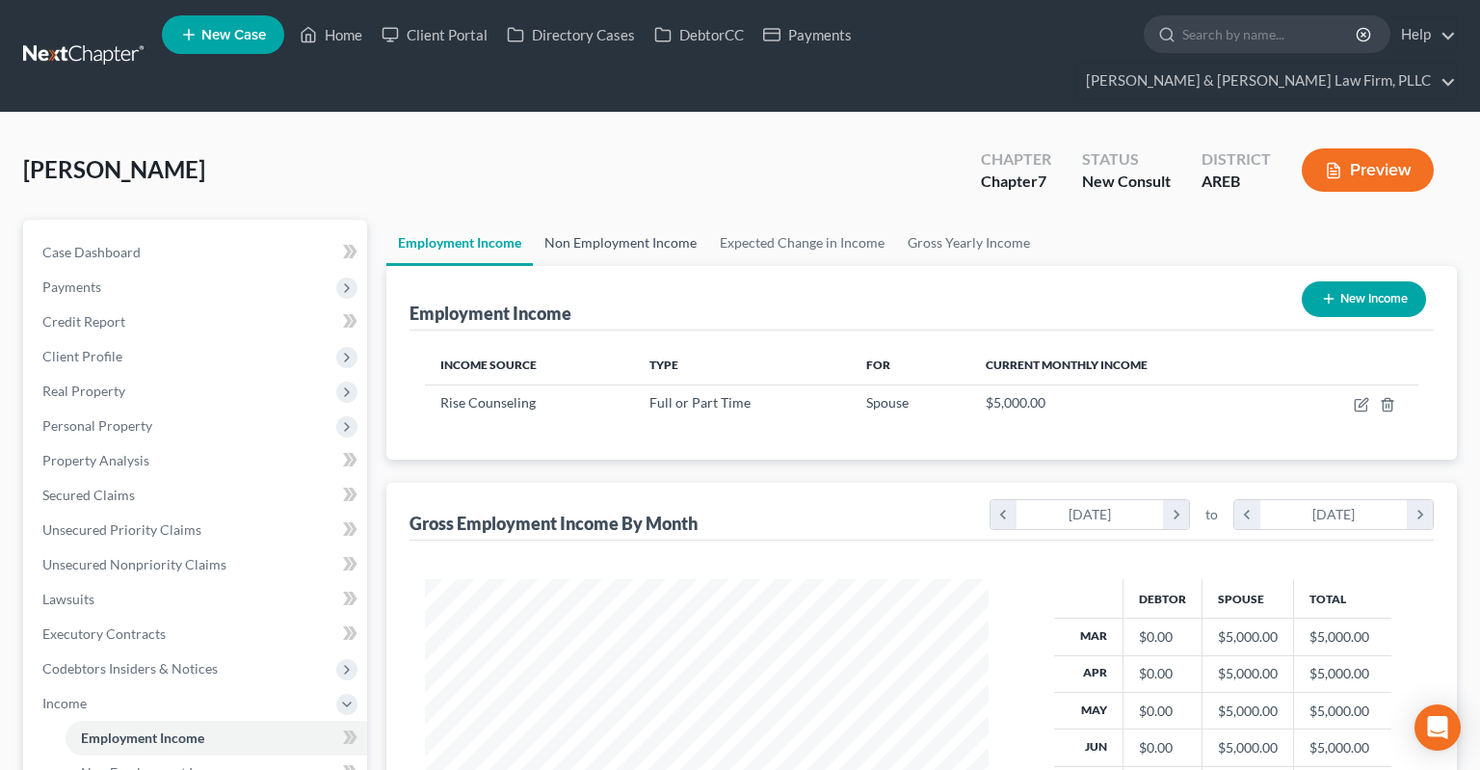
click at [580, 220] on link "Non Employment Income" at bounding box center [620, 243] width 175 height 46
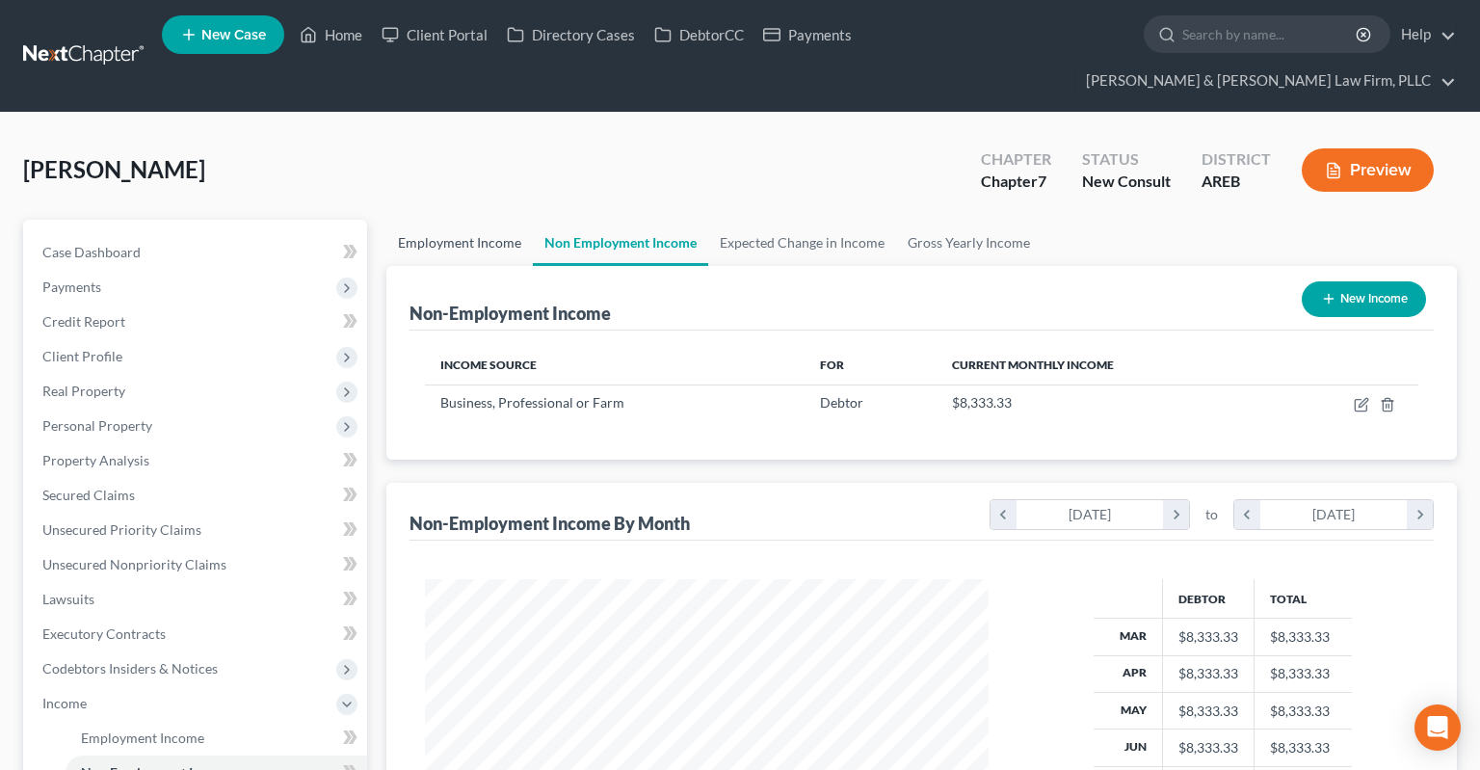
scroll to position [963237, 962979]
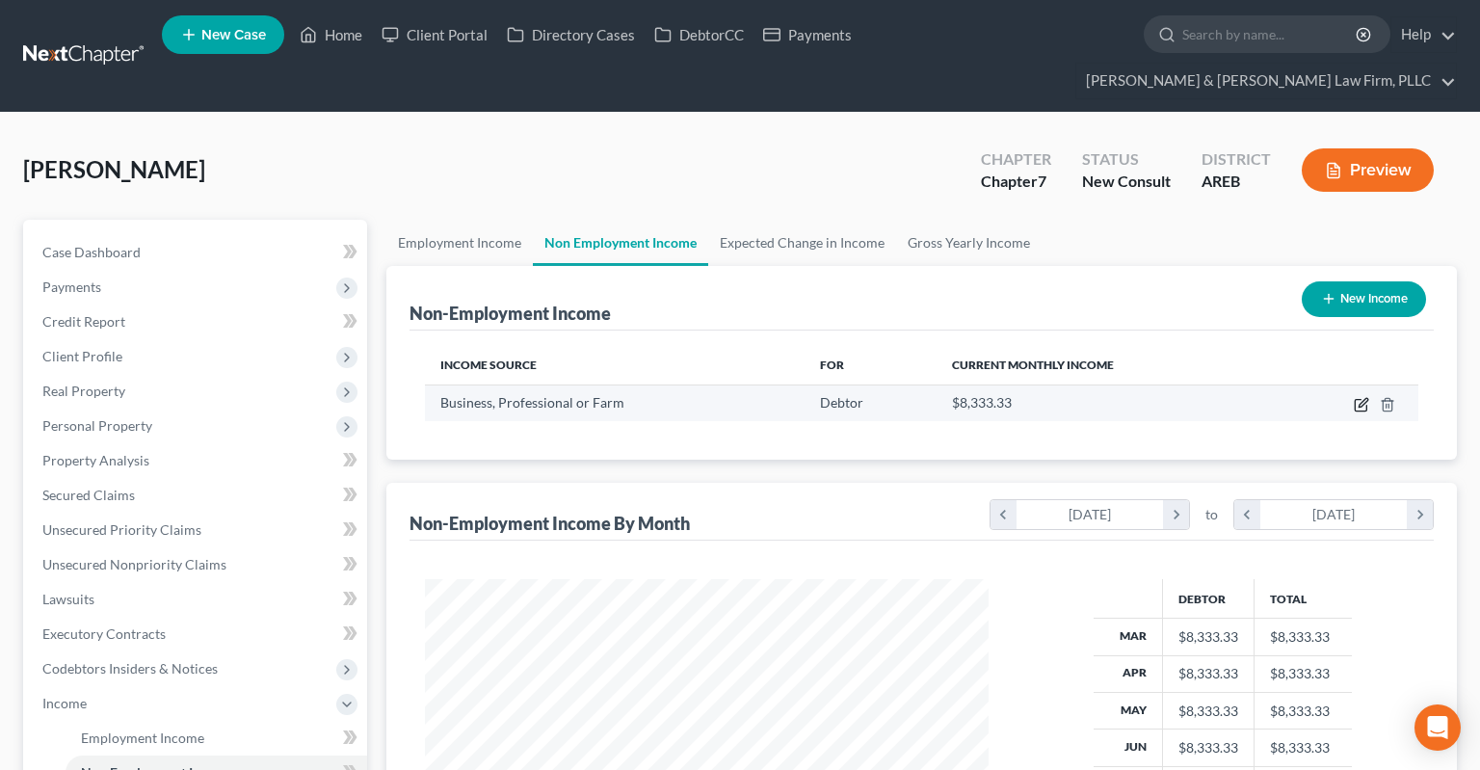
click at [1356, 400] on icon "button" at bounding box center [1361, 406] width 12 height 12
select select "10"
select select "0"
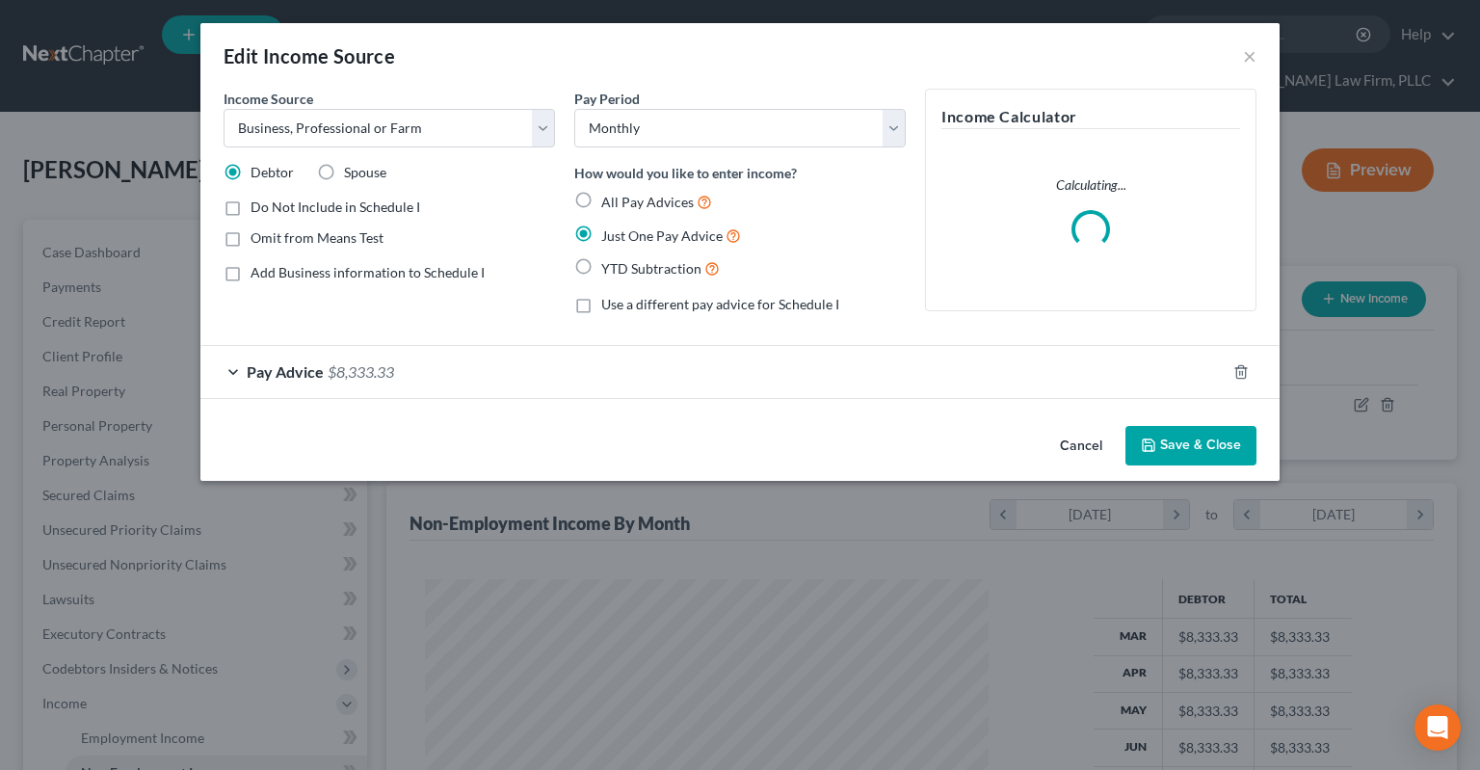
click at [1062, 446] on button "Cancel" at bounding box center [1081, 447] width 73 height 39
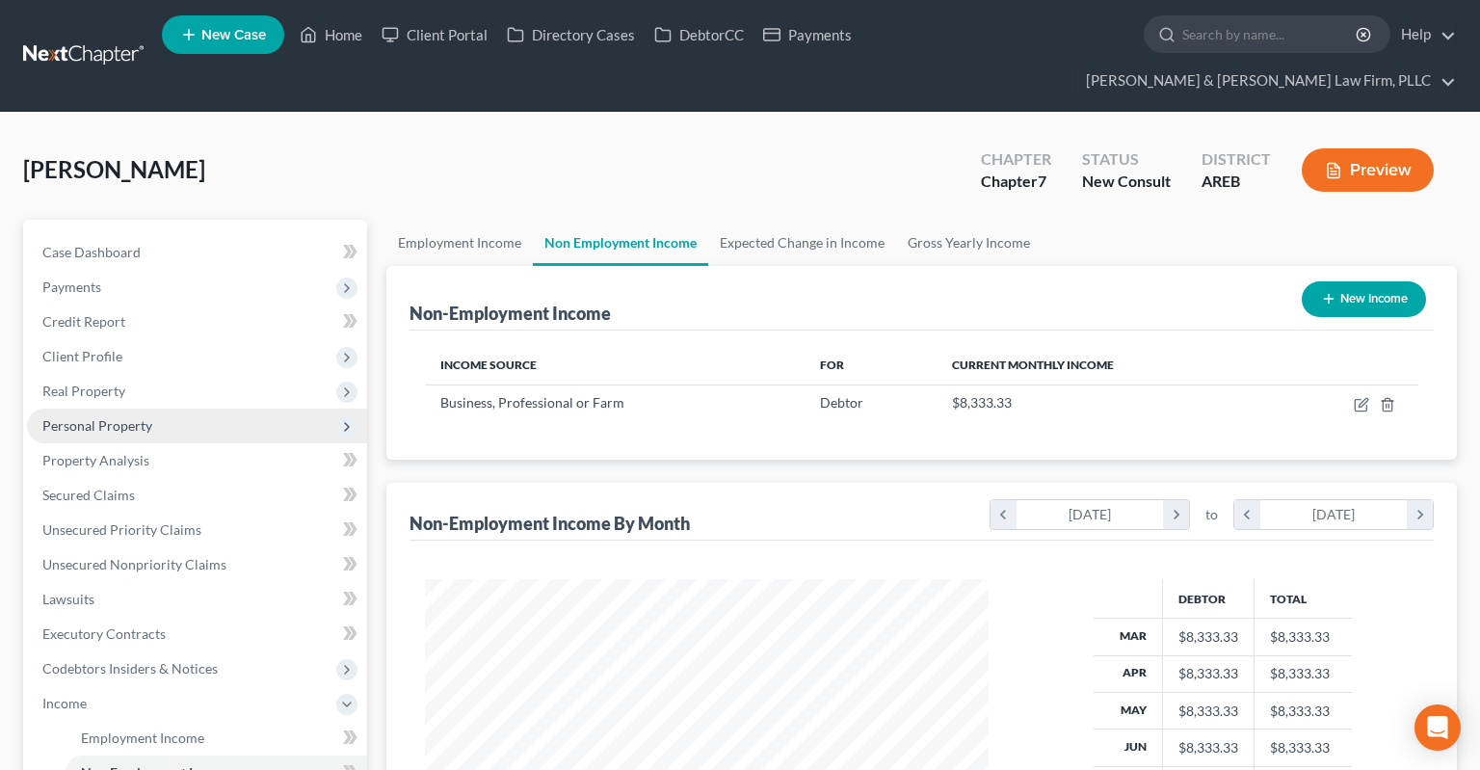
click at [183, 409] on span "Personal Property" at bounding box center [197, 426] width 340 height 35
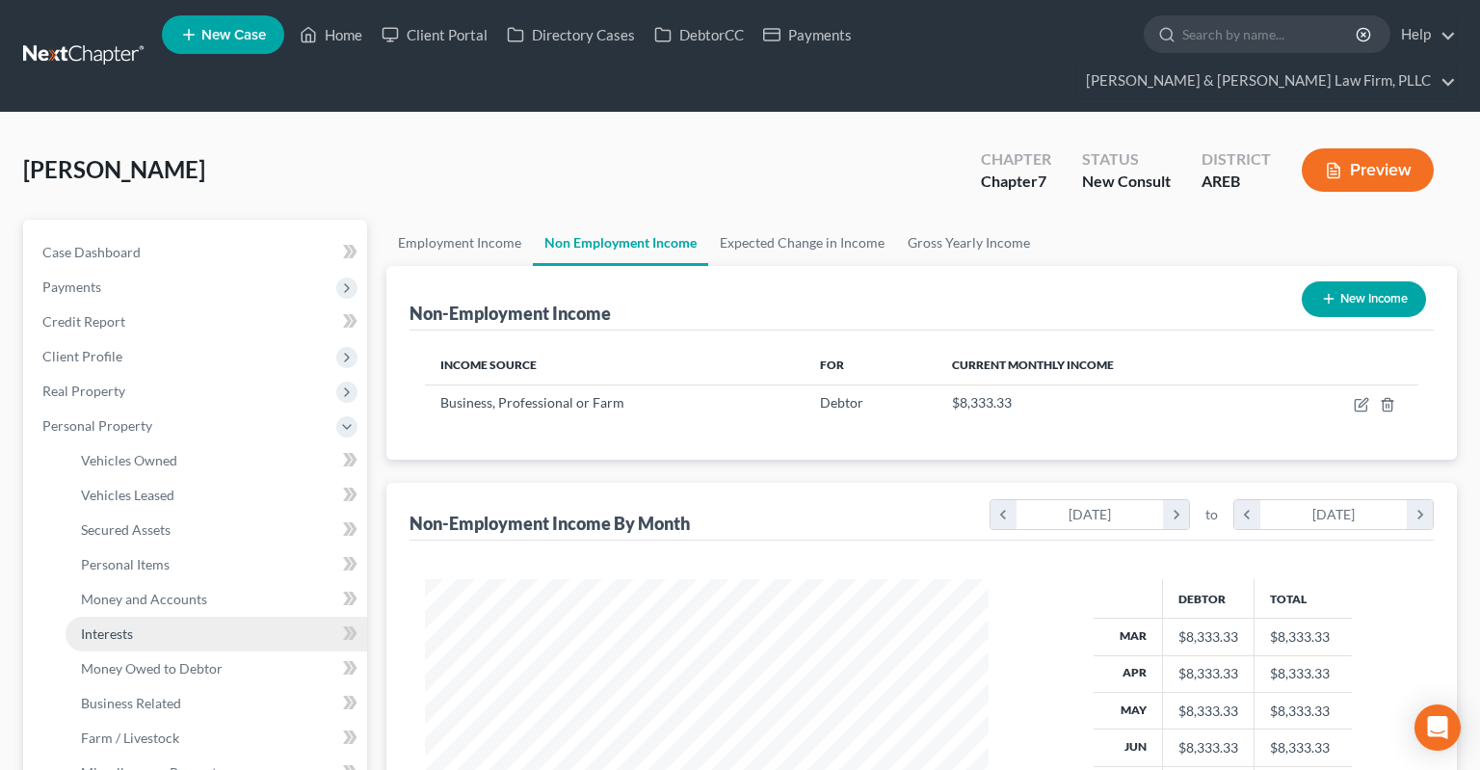
click at [193, 617] on link "Interests" at bounding box center [217, 634] width 302 height 35
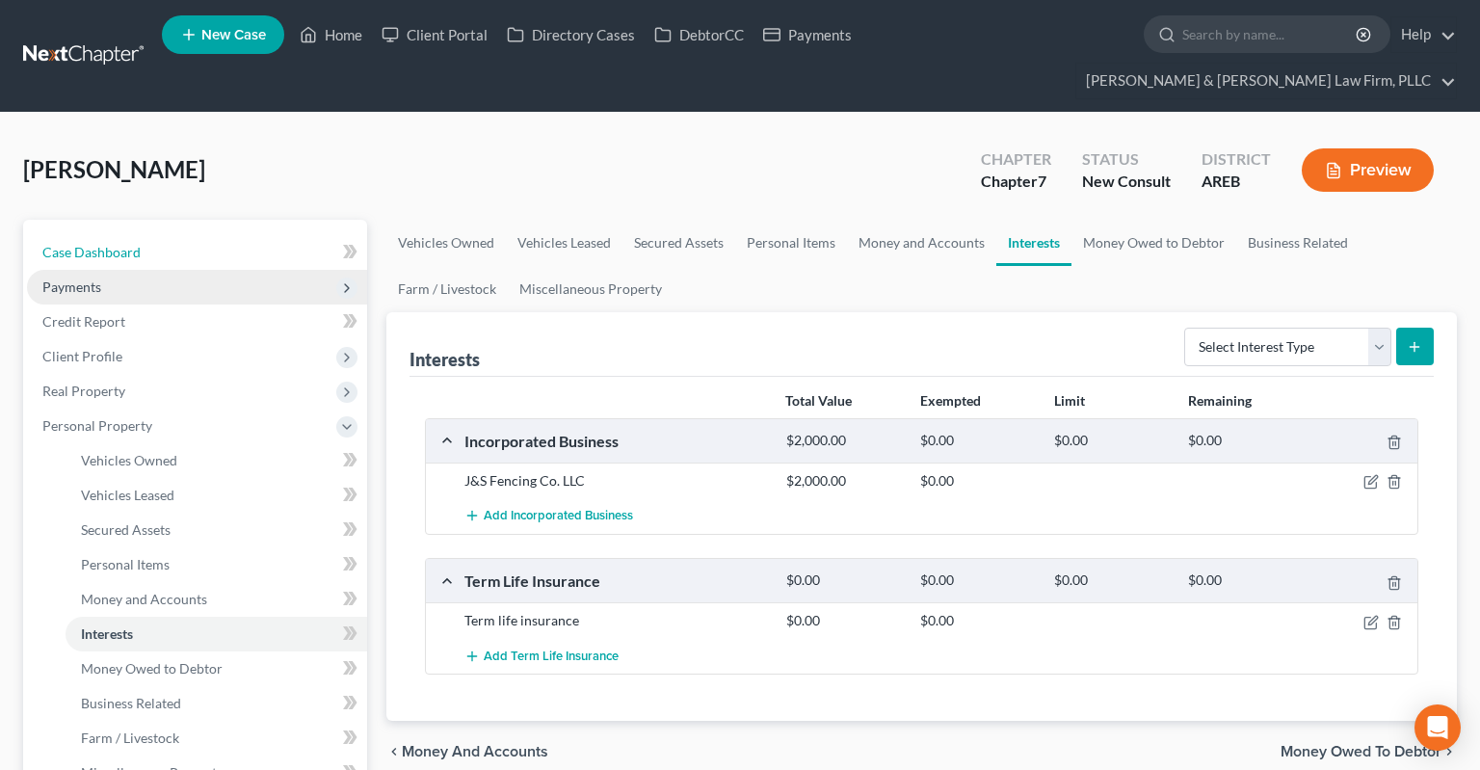
click at [98, 244] on span "Case Dashboard" at bounding box center [91, 252] width 98 height 16
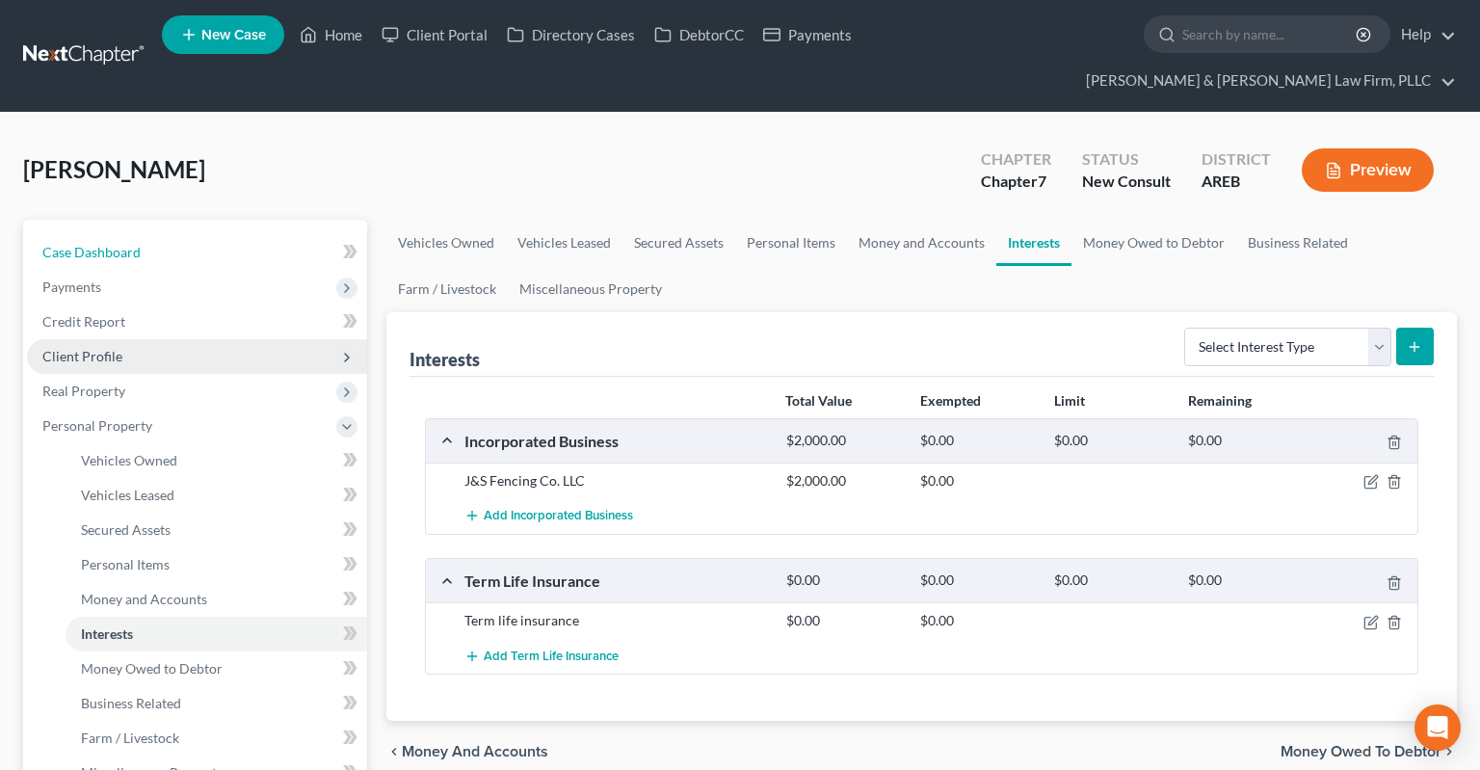
select select "5"
select select "2"
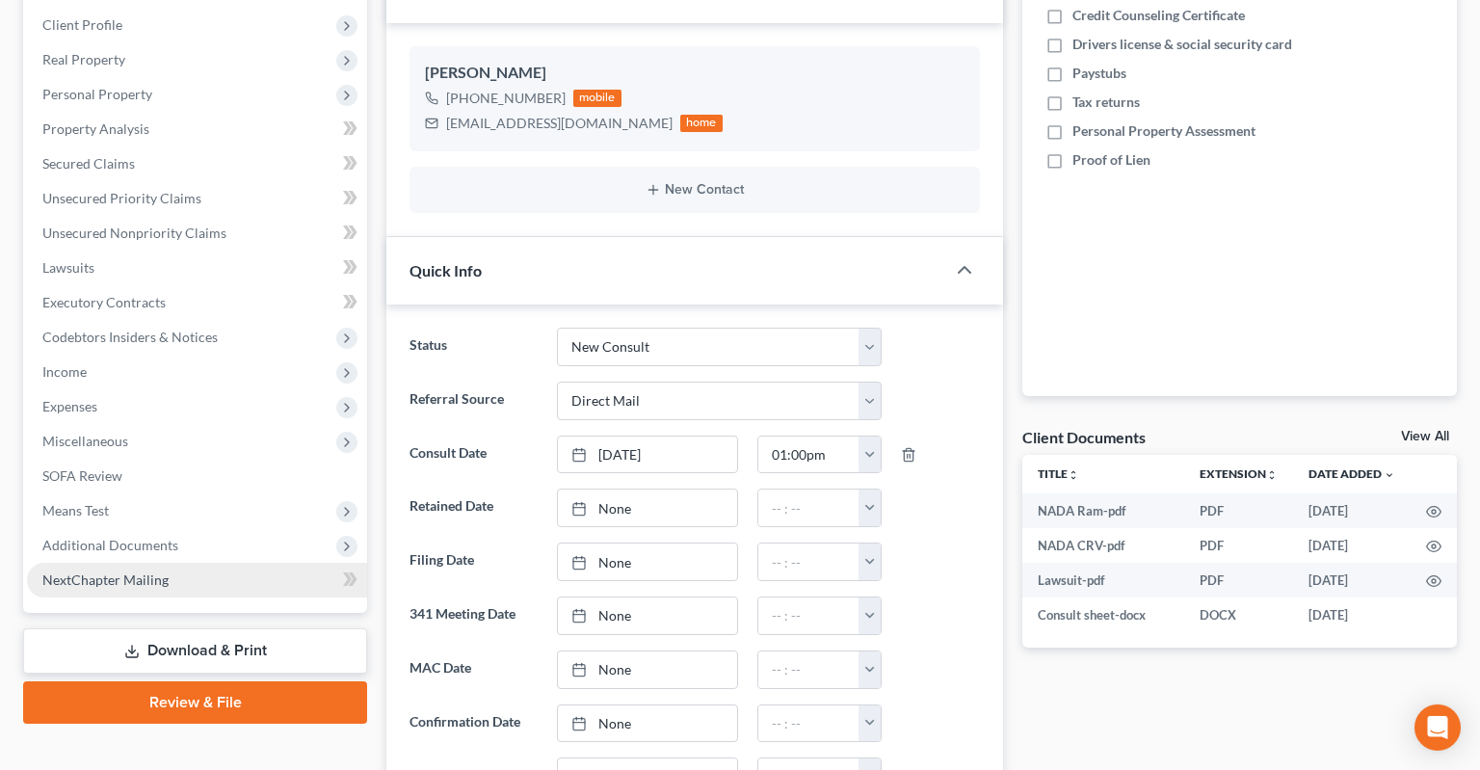
scroll to position [509, 0]
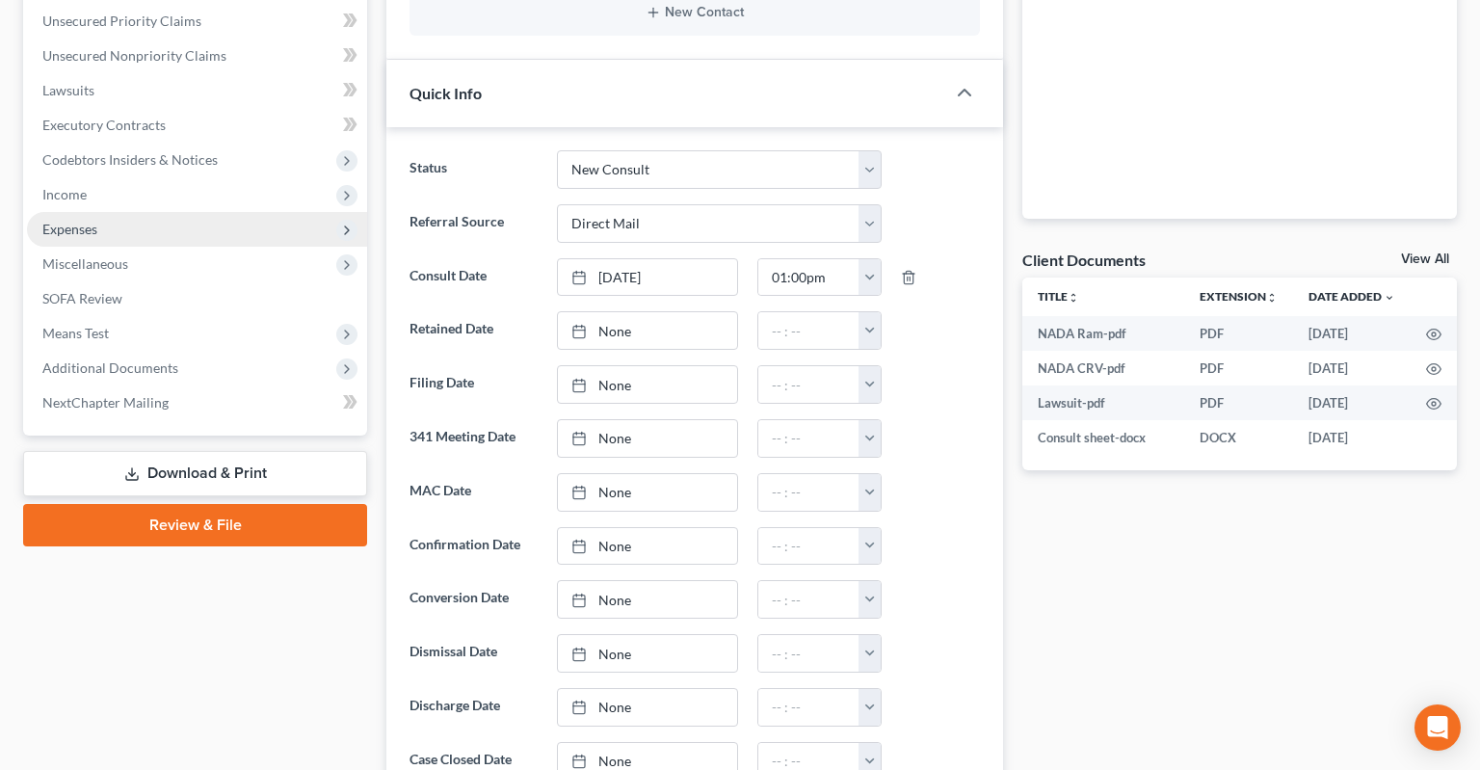
click at [186, 212] on span "Expenses" at bounding box center [197, 229] width 340 height 35
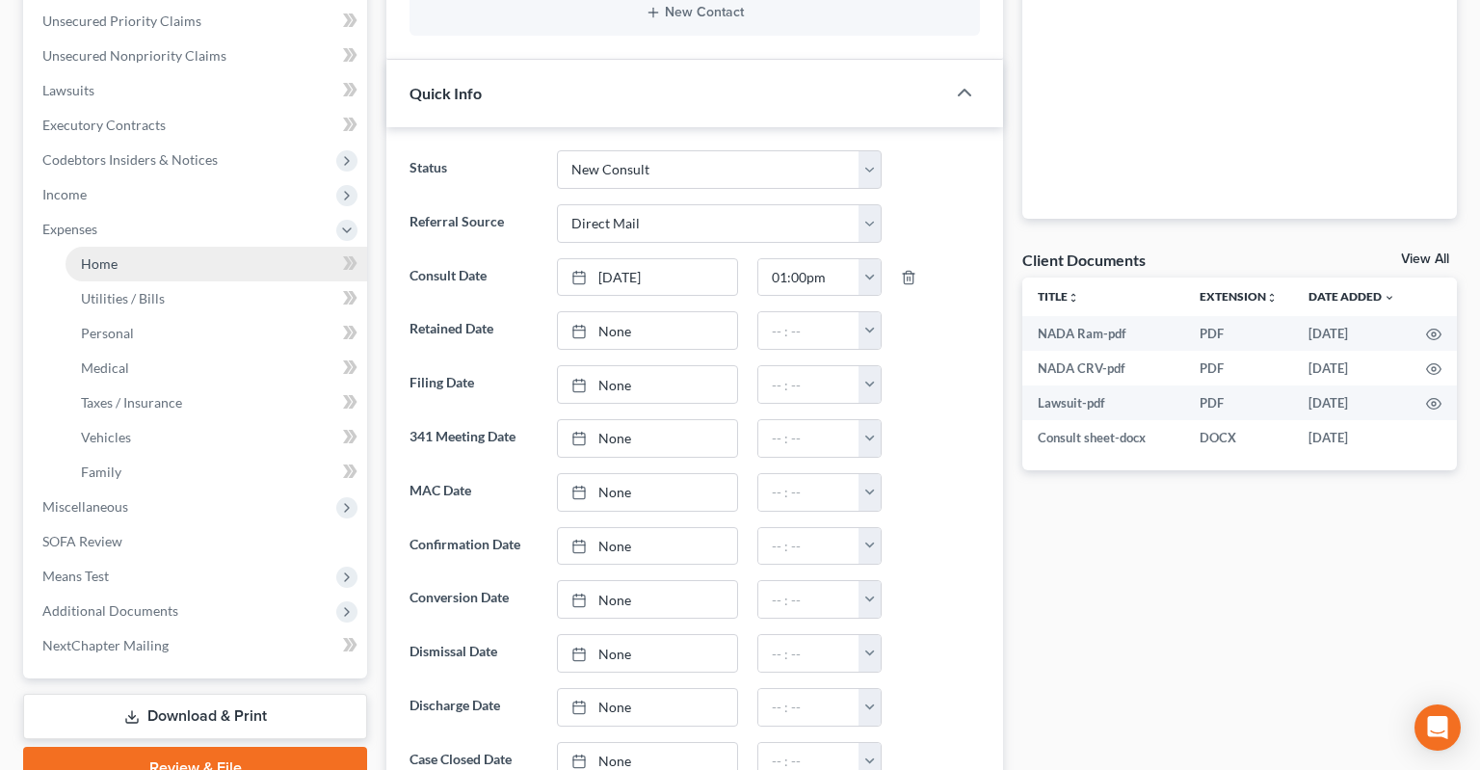
click at [253, 247] on link "Home" at bounding box center [217, 264] width 302 height 35
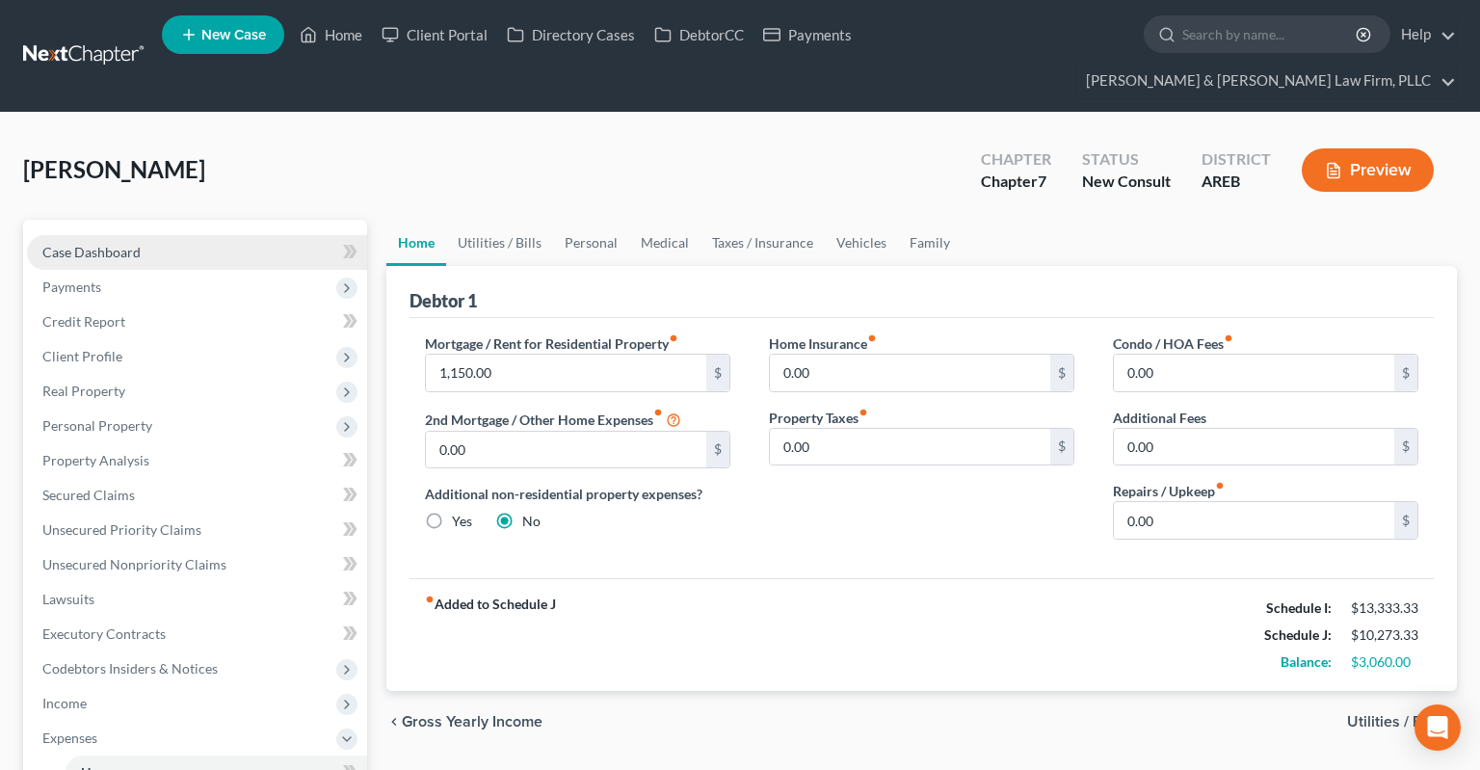
click at [270, 235] on link "Case Dashboard" at bounding box center [197, 252] width 340 height 35
select select "5"
select select "2"
